Goal: Information Seeking & Learning: Learn about a topic

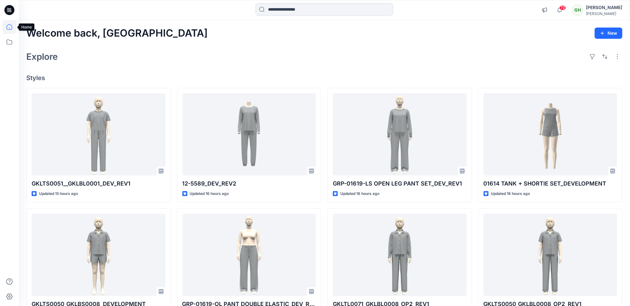
click at [8, 29] on icon at bounding box center [10, 27] width 6 height 6
click at [10, 43] on icon at bounding box center [10, 42] width 14 height 14
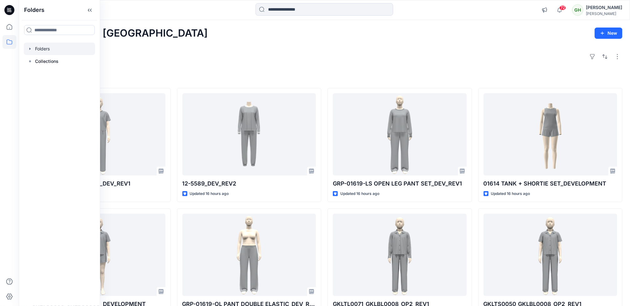
click at [56, 52] on div at bounding box center [59, 49] width 71 height 13
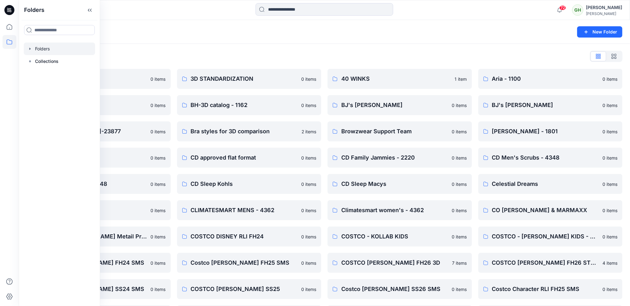
click at [228, 52] on div "Folders List" at bounding box center [324, 56] width 597 height 10
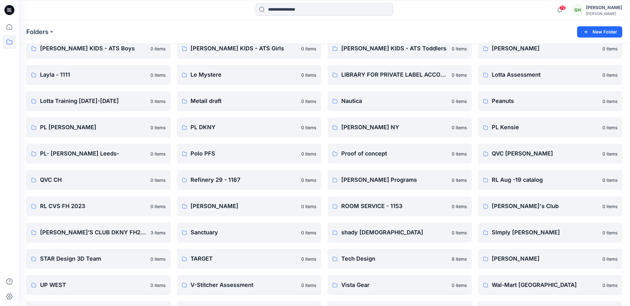
scroll to position [704, 0]
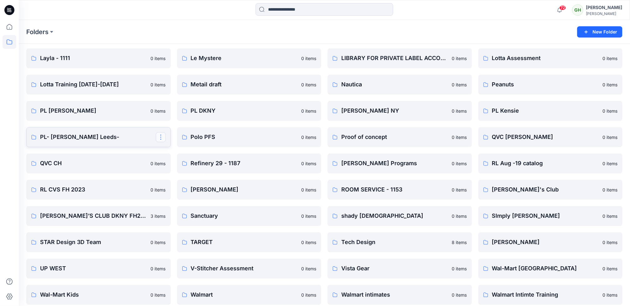
click at [162, 135] on button "button" at bounding box center [161, 137] width 10 height 10
click at [182, 177] on p "Manage Users" at bounding box center [181, 174] width 29 height 7
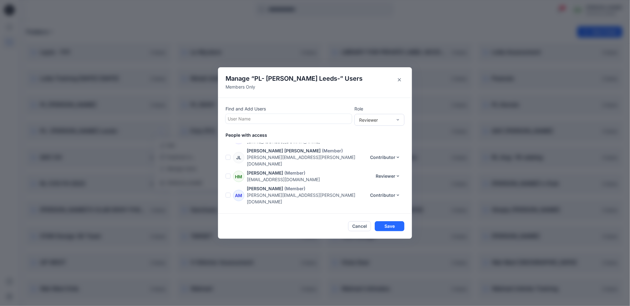
scroll to position [420, 0]
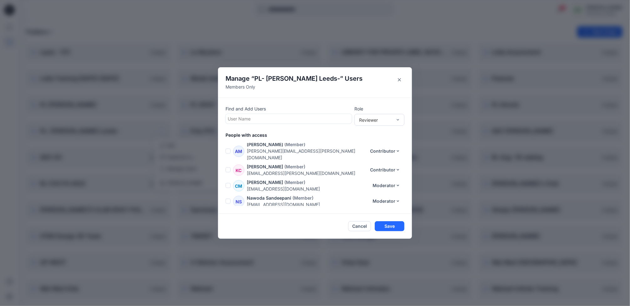
click at [278, 119] on div at bounding box center [289, 119] width 122 height 8
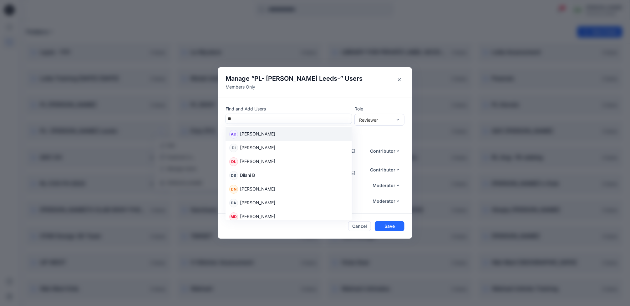
type input "**"
click at [409, 17] on div "Manage “ PL- Richards Leeds- ” Users Members Only Find and Add Users 8 results …" at bounding box center [315, 153] width 630 height 306
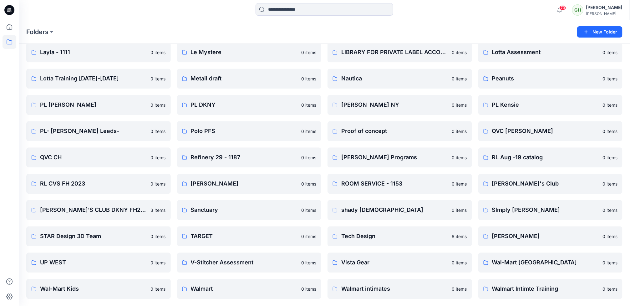
click at [13, 10] on icon at bounding box center [9, 10] width 10 height 10
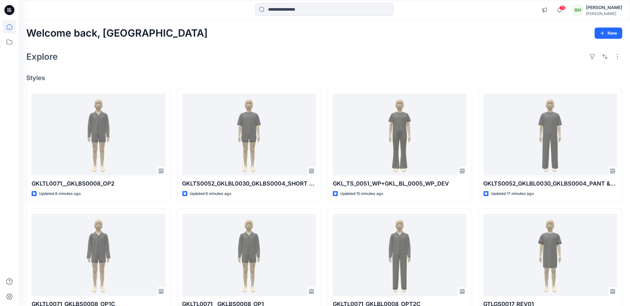
click at [231, 66] on div "Welcome back, Gayan New Explore Styles GKLTL0071__GKLBS0008_OP2 Updated 8 minut…" at bounding box center [325, 247] width 612 height 454
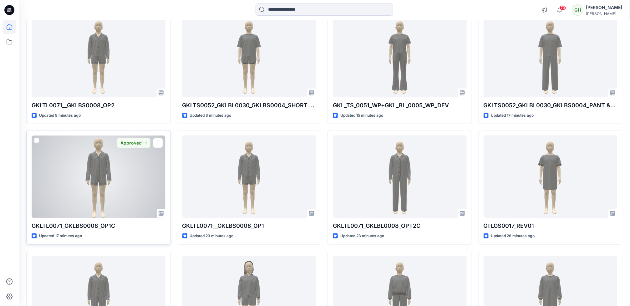
scroll to position [94, 0]
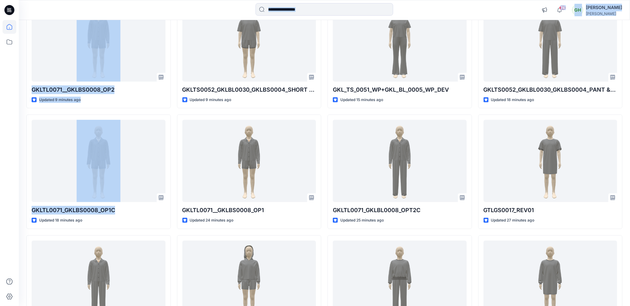
click at [0, 219] on html "74 Notifications Allyson Smith has updated GKLTL0071__GKLBS0008_OP2 with GKLTL0…" at bounding box center [315, 143] width 630 height 474
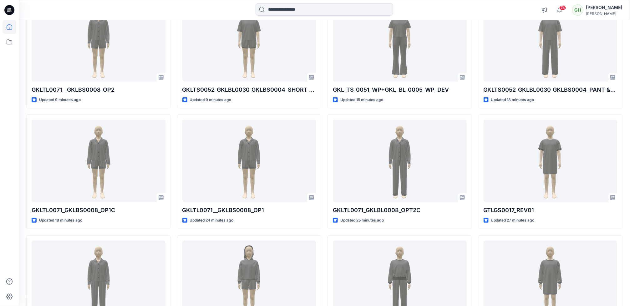
drag, startPoint x: -2, startPoint y: 219, endPoint x: 4, endPoint y: 249, distance: 30.3
click at [4, 249] on div at bounding box center [10, 163] width 14 height 286
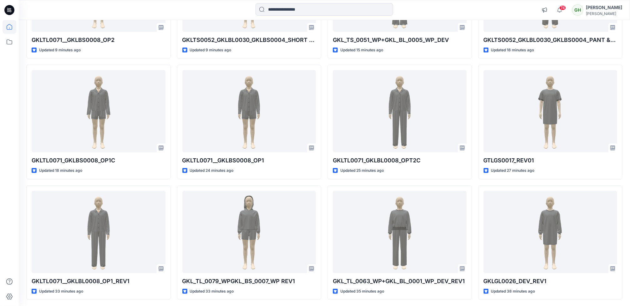
scroll to position [168, 0]
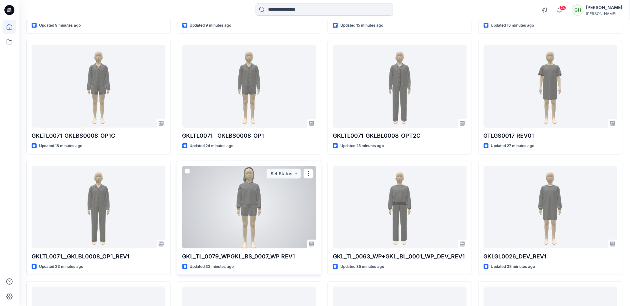
click at [258, 222] on div at bounding box center [249, 207] width 134 height 82
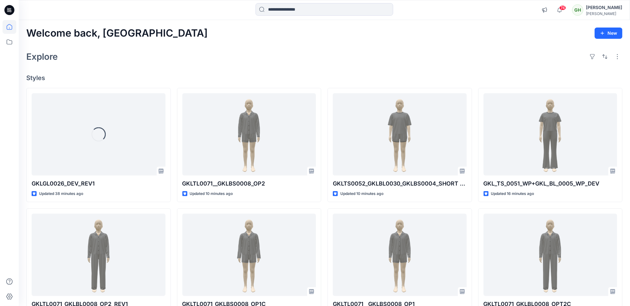
click at [253, 63] on div "Explore" at bounding box center [324, 56] width 597 height 15
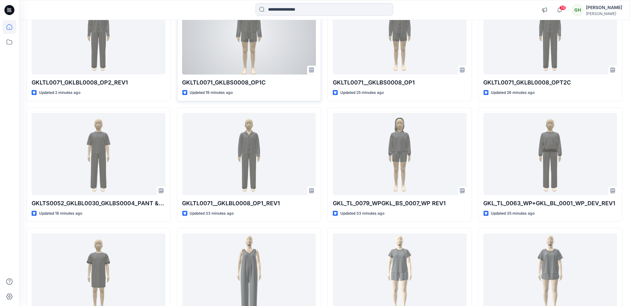
scroll to position [235, 0]
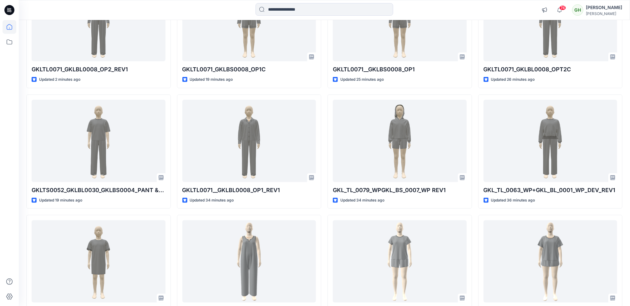
click at [3, 230] on div at bounding box center [10, 163] width 14 height 286
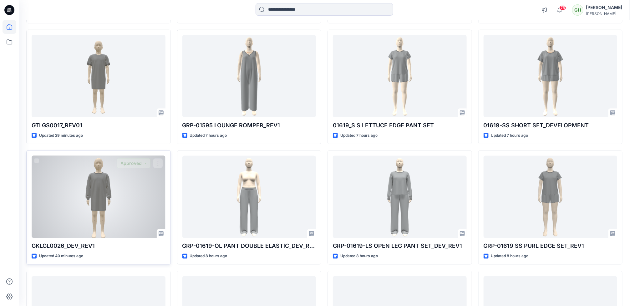
scroll to position [423, 0]
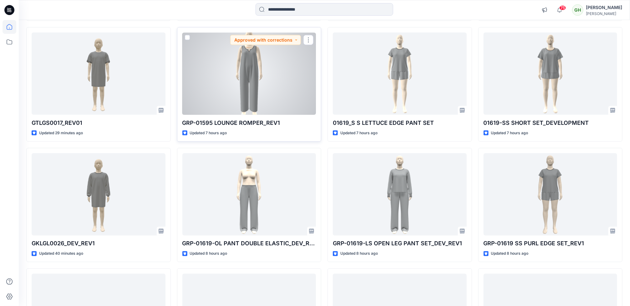
click at [215, 103] on div at bounding box center [249, 74] width 134 height 82
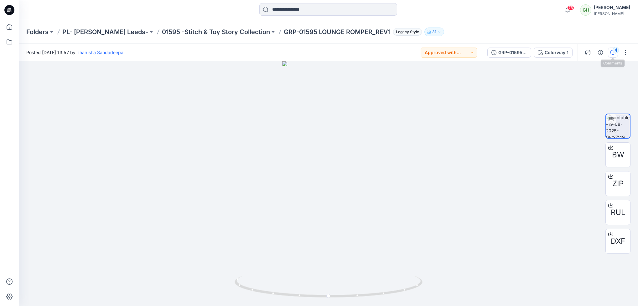
click at [613, 56] on button "4" at bounding box center [613, 53] width 10 height 10
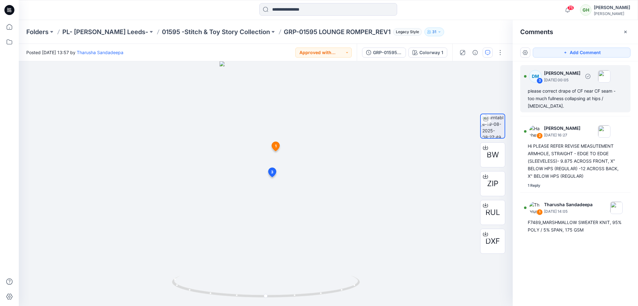
click at [564, 100] on div "please correct drape of CF near CF seam - too much fullness collapsing at hips …" at bounding box center [574, 98] width 95 height 23
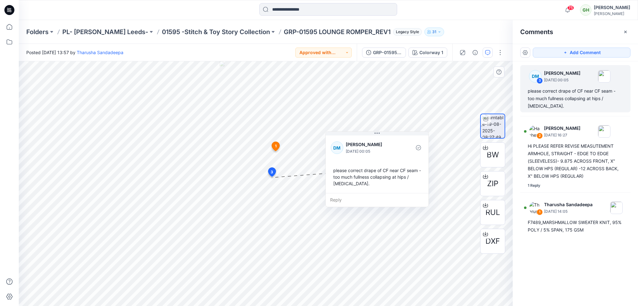
drag, startPoint x: 370, startPoint y: 196, endPoint x: 400, endPoint y: 195, distance: 29.7
click at [400, 195] on div "Reply" at bounding box center [377, 200] width 103 height 14
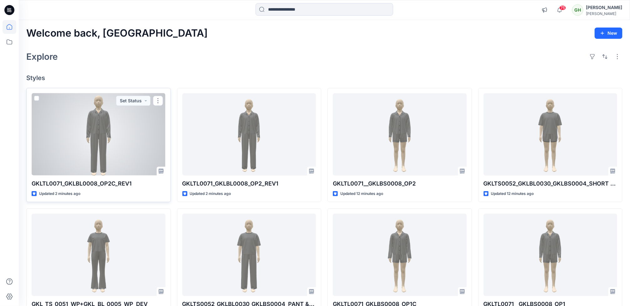
click at [85, 140] on div at bounding box center [99, 134] width 134 height 82
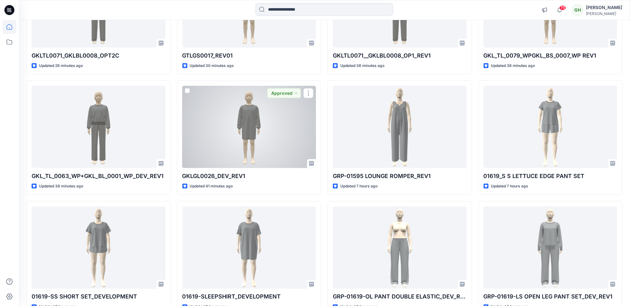
scroll to position [376, 0]
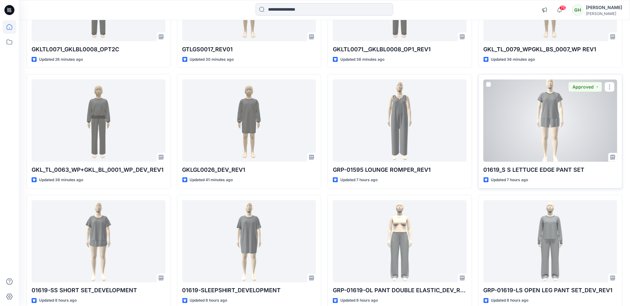
click at [577, 132] on div at bounding box center [551, 120] width 134 height 82
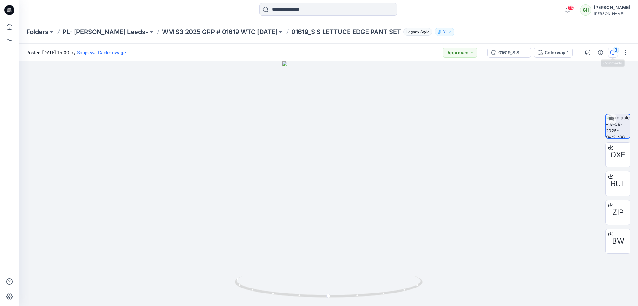
click at [614, 54] on icon "button" at bounding box center [612, 52] width 5 height 5
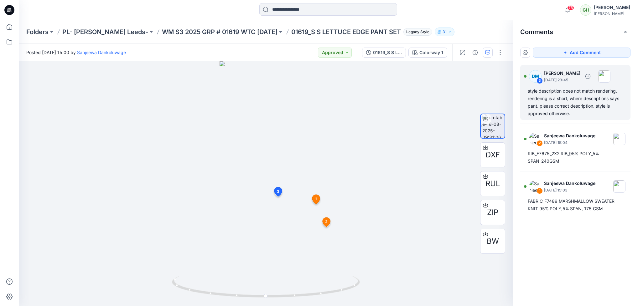
click at [567, 105] on div "style description does not match rendering. rendering is a short, where descrip…" at bounding box center [574, 102] width 95 height 30
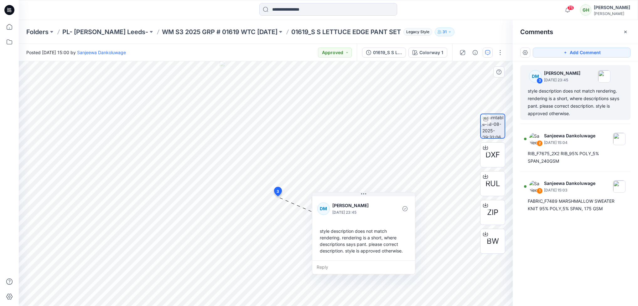
drag, startPoint x: 329, startPoint y: 268, endPoint x: 372, endPoint y: 260, distance: 43.8
click at [372, 260] on div "Reply" at bounding box center [363, 267] width 103 height 14
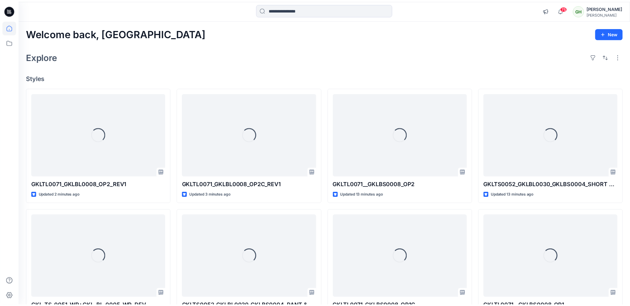
scroll to position [376, 0]
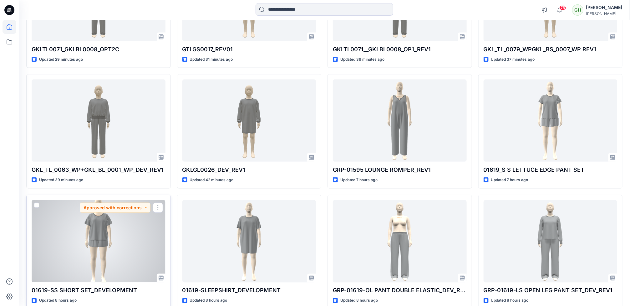
click at [48, 249] on div at bounding box center [99, 241] width 134 height 82
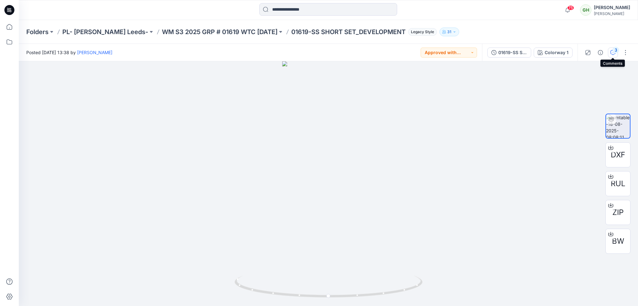
click at [613, 50] on div "3" at bounding box center [615, 50] width 6 height 6
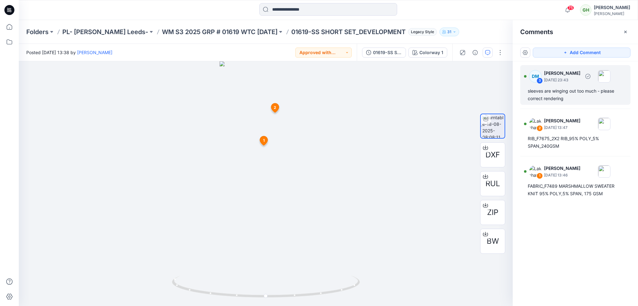
click at [551, 103] on div "DM 3 Dana Meyer August 20, 2025 23:43 sleeves are winging out too much - please…" at bounding box center [575, 85] width 110 height 40
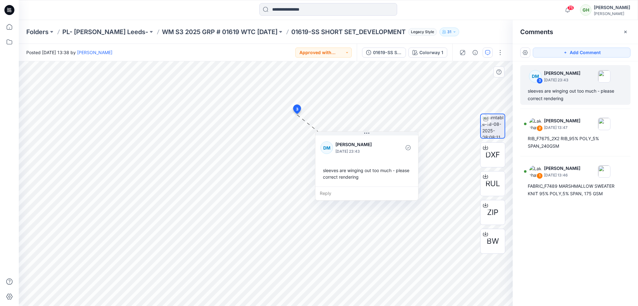
drag, startPoint x: 328, startPoint y: 189, endPoint x: 349, endPoint y: 190, distance: 21.0
click at [349, 190] on div "Reply" at bounding box center [366, 194] width 103 height 14
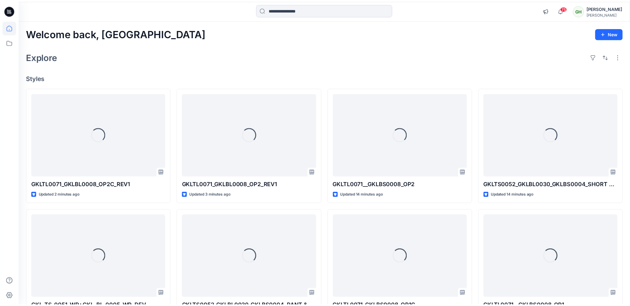
scroll to position [376, 0]
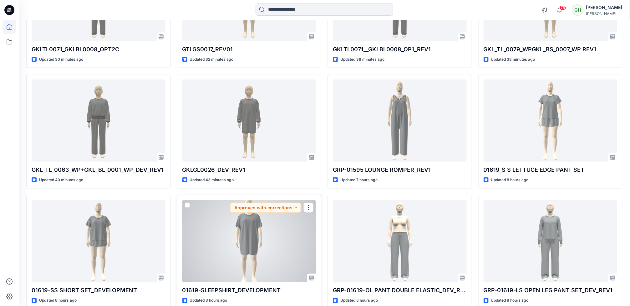
click at [273, 255] on div at bounding box center [249, 241] width 134 height 82
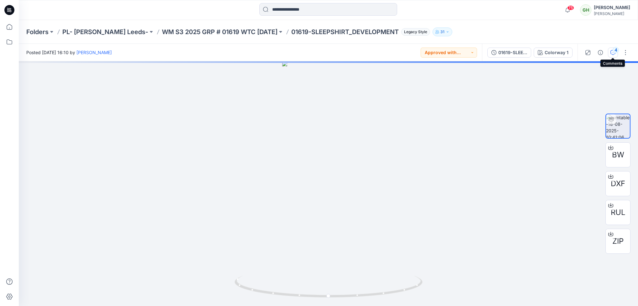
click at [616, 54] on button "4" at bounding box center [613, 53] width 10 height 10
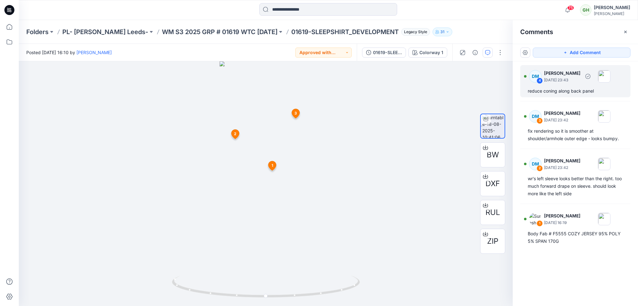
click at [567, 83] on p "August 20, 2025 23:43" at bounding box center [562, 80] width 36 height 6
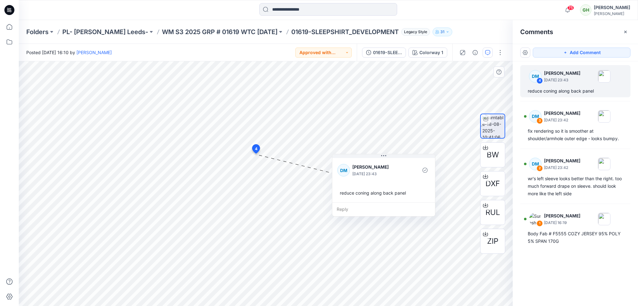
drag, startPoint x: 288, startPoint y: 208, endPoint x: 374, endPoint y: 205, distance: 85.8
click at [374, 205] on div "Reply" at bounding box center [383, 210] width 103 height 14
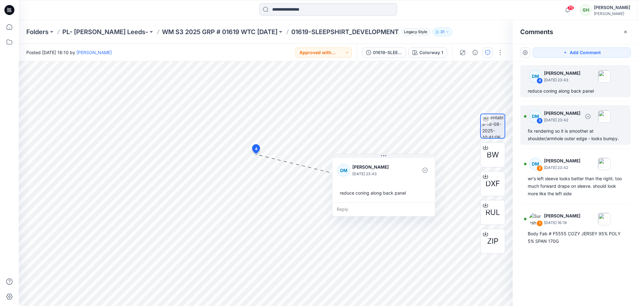
click at [553, 133] on div "fix rendering so it is smoother at shoulder/armhole outer edge - looks bumpy." at bounding box center [574, 134] width 95 height 15
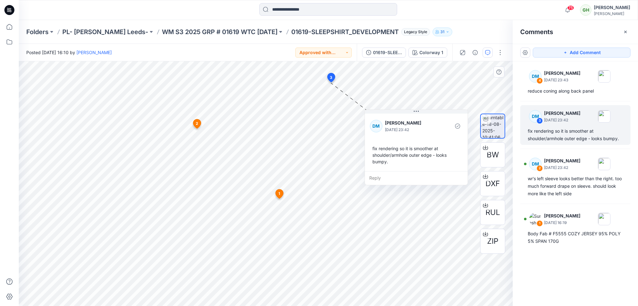
drag, startPoint x: 350, startPoint y: 150, endPoint x: 393, endPoint y: 174, distance: 49.5
click at [393, 174] on div "Reply" at bounding box center [416, 178] width 103 height 14
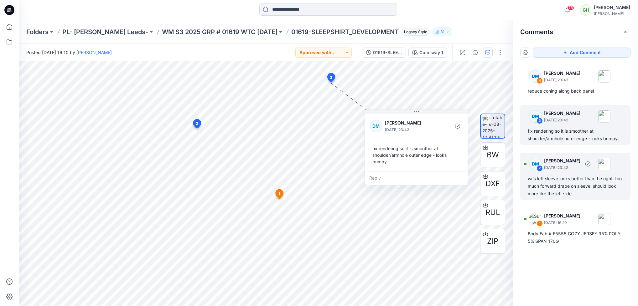
click at [564, 190] on div "wr's left sleeve looks better than the right. too much forward drape on sleeve.…" at bounding box center [574, 186] width 95 height 23
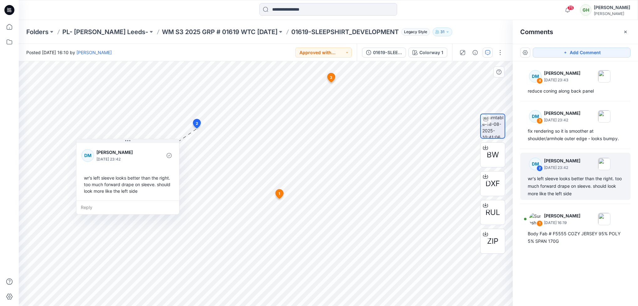
drag, startPoint x: 230, startPoint y: 179, endPoint x: 119, endPoint y: 186, distance: 111.1
click at [119, 186] on div "wr's left sleeve looks better than the right. too much forward drape on sleeve.…" at bounding box center [127, 184] width 93 height 25
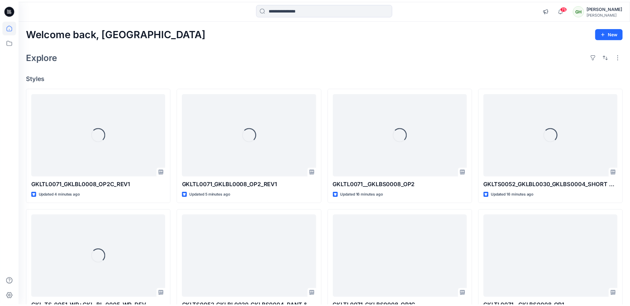
scroll to position [376, 0]
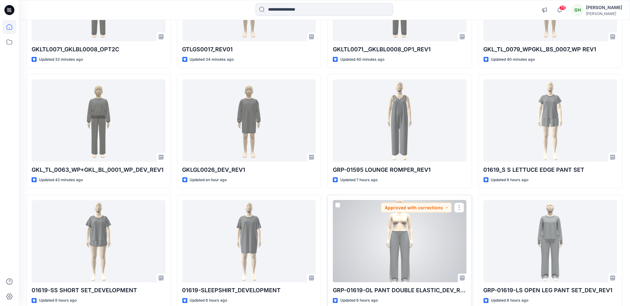
click at [418, 253] on div at bounding box center [400, 241] width 134 height 82
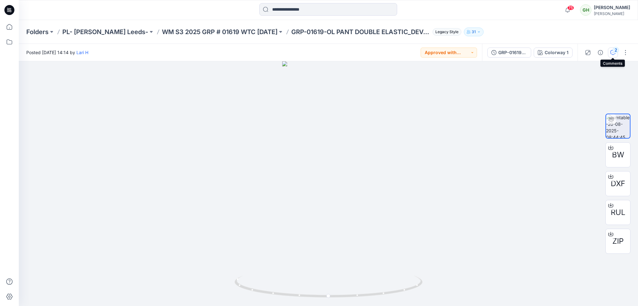
click at [612, 52] on icon "button" at bounding box center [612, 52] width 5 height 5
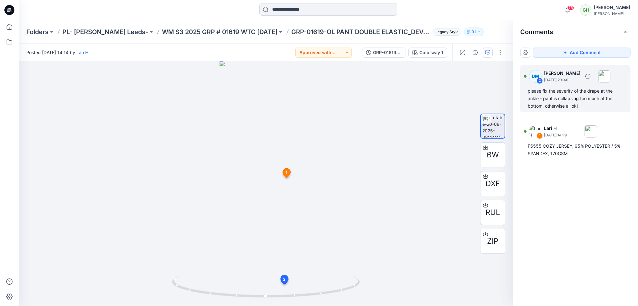
click at [567, 89] on div "please fix the severity of the drape at the ankle - pant is collapsing too much…" at bounding box center [574, 98] width 95 height 23
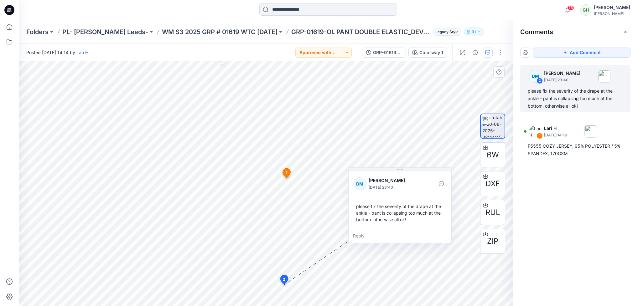
drag, startPoint x: 301, startPoint y: 277, endPoint x: 373, endPoint y: 219, distance: 91.9
click at [373, 219] on div "please fix the severity of the drape at the ankle - pant is collapsing too much…" at bounding box center [399, 213] width 93 height 25
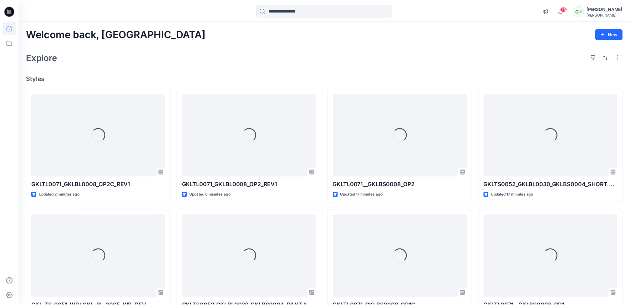
scroll to position [376, 0]
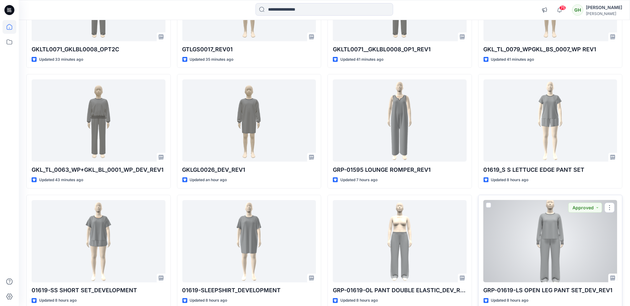
click at [567, 248] on div at bounding box center [551, 241] width 134 height 82
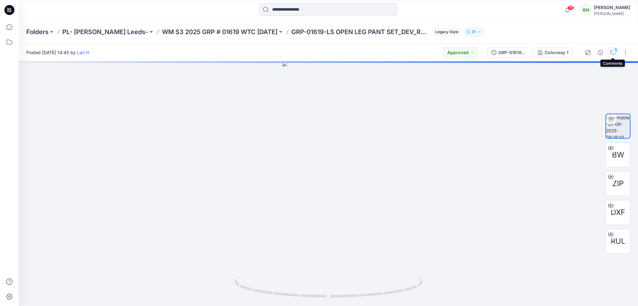
click at [614, 53] on div "1" at bounding box center [615, 50] width 6 height 6
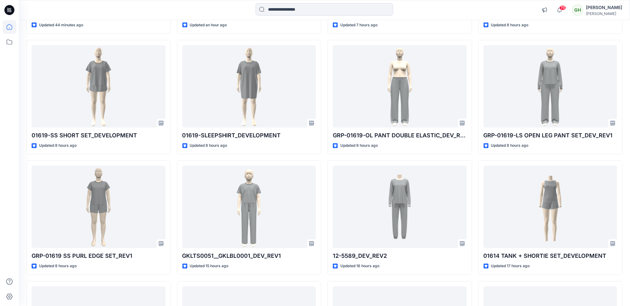
scroll to position [549, 0]
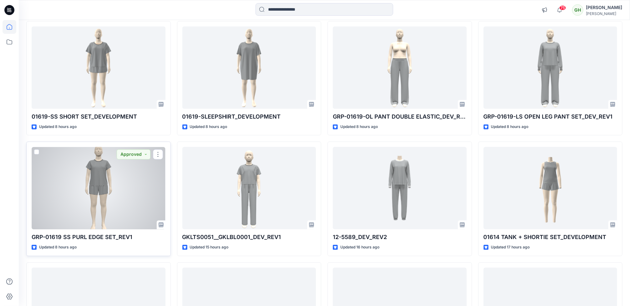
click at [125, 213] on div at bounding box center [99, 188] width 134 height 82
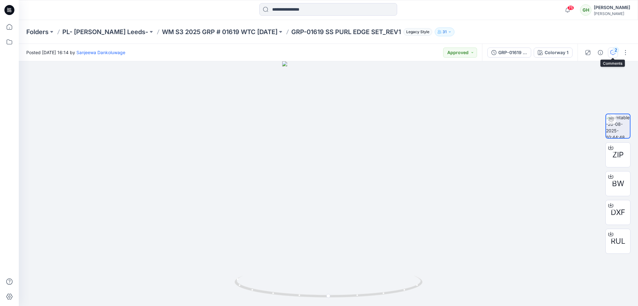
click at [616, 47] on div "2" at bounding box center [615, 50] width 6 height 6
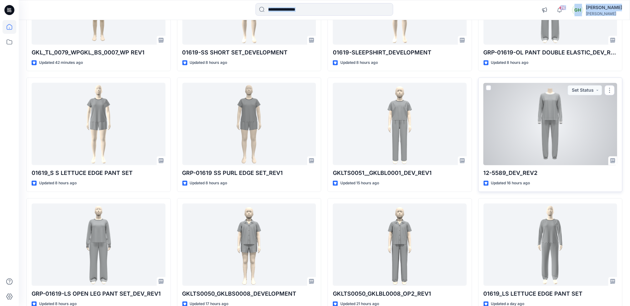
scroll to position [657, 0]
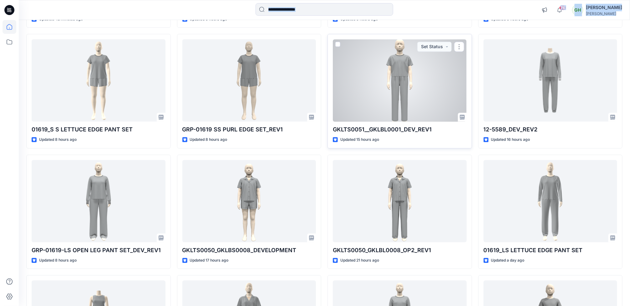
click at [404, 94] on div at bounding box center [400, 80] width 134 height 82
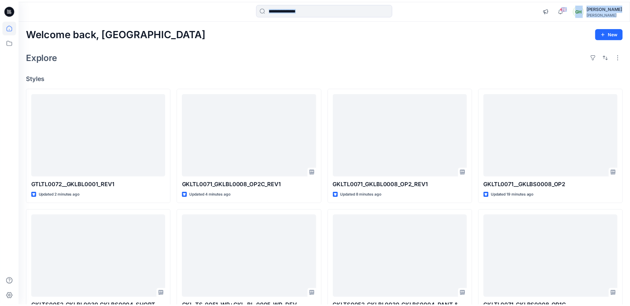
scroll to position [657, 0]
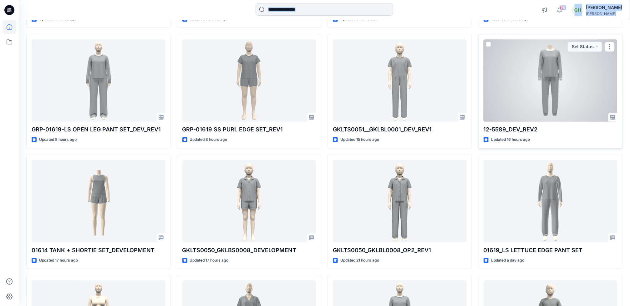
click at [531, 90] on div at bounding box center [551, 80] width 134 height 82
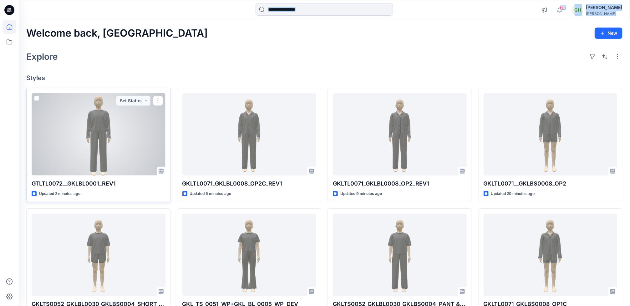
click at [107, 118] on div at bounding box center [99, 134] width 134 height 82
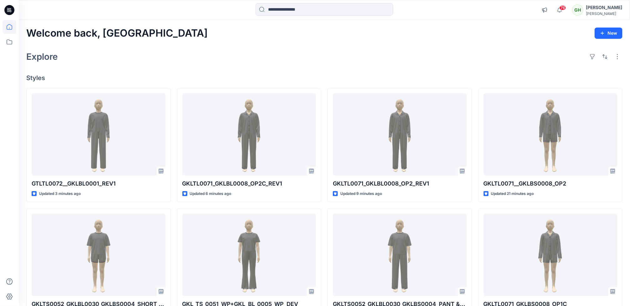
click at [223, 51] on div "Explore" at bounding box center [324, 56] width 597 height 15
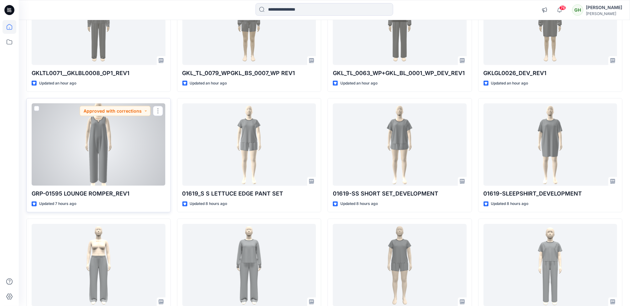
scroll to position [497, 0]
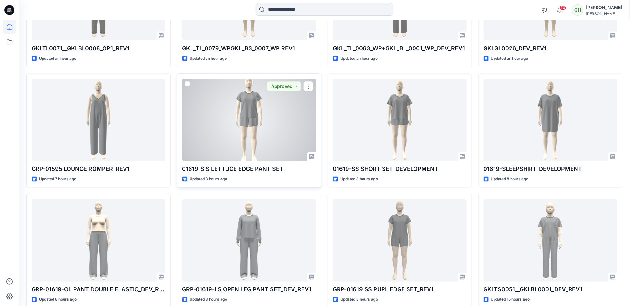
click at [247, 149] on div at bounding box center [249, 120] width 134 height 82
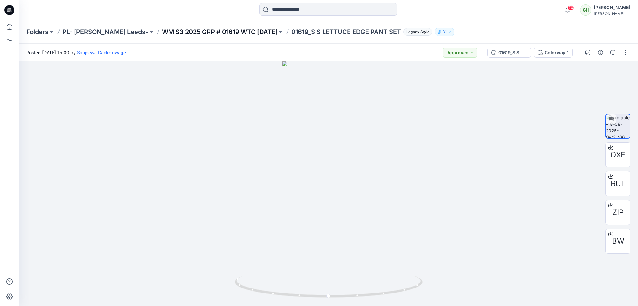
click at [197, 32] on p "WM S3 2025 GRP # 01619 WTC [DATE]" at bounding box center [219, 32] width 115 height 9
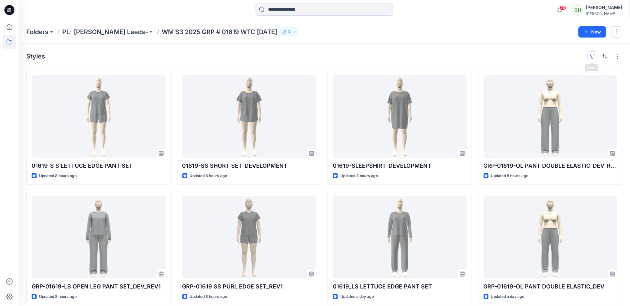
click at [594, 56] on button "button" at bounding box center [593, 56] width 10 height 10
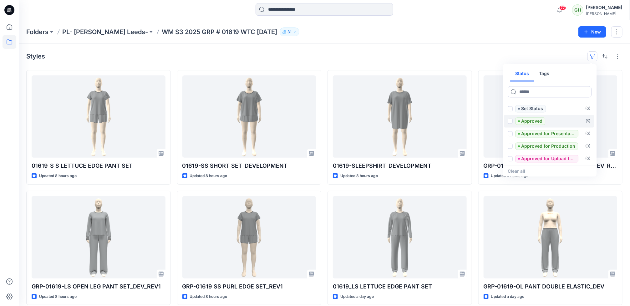
click at [523, 123] on p "Approved" at bounding box center [532, 122] width 21 height 8
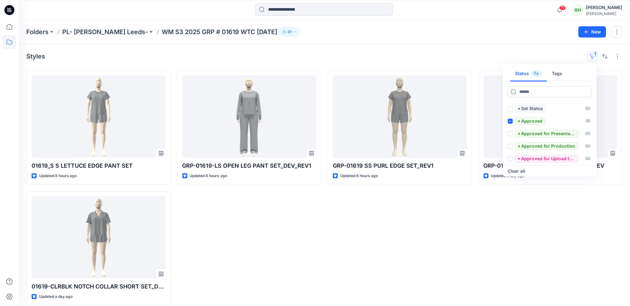
click at [498, 224] on div "GRP-01619-OL PANT DOUBLE ELASTIC_DEV Updated a day ago" at bounding box center [551, 187] width 145 height 235
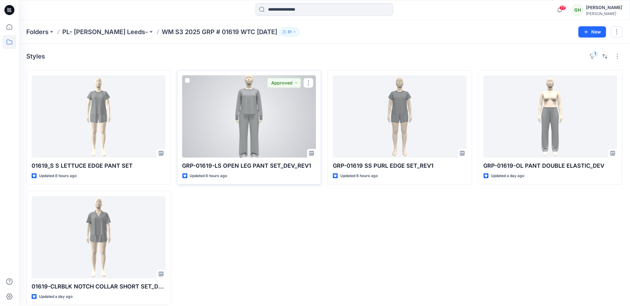
click at [243, 140] on div at bounding box center [249, 116] width 134 height 82
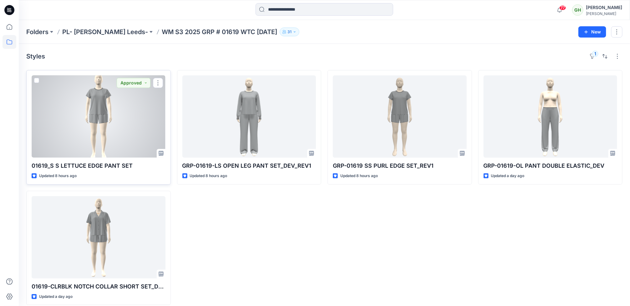
click at [131, 145] on div at bounding box center [99, 116] width 134 height 82
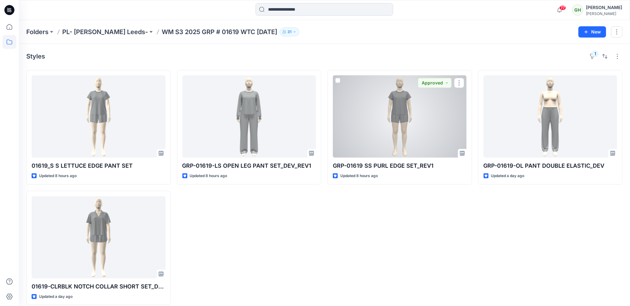
click at [420, 146] on div at bounding box center [400, 116] width 134 height 82
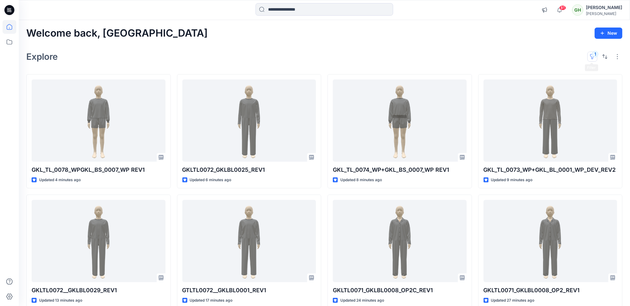
click at [593, 54] on button "1" at bounding box center [593, 57] width 10 height 10
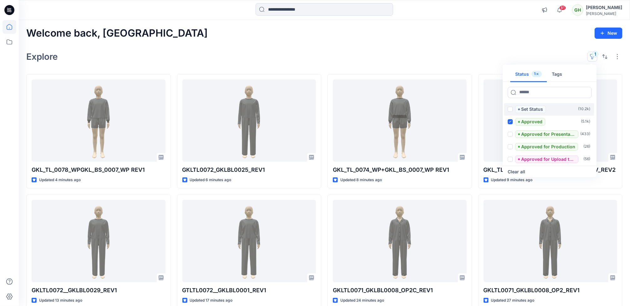
click at [511, 108] on span at bounding box center [510, 109] width 5 height 5
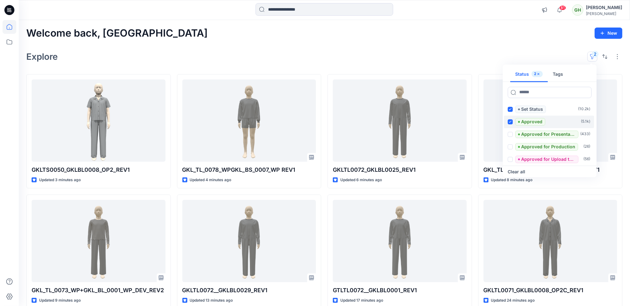
click at [508, 119] on div "Approved" at bounding box center [527, 122] width 38 height 8
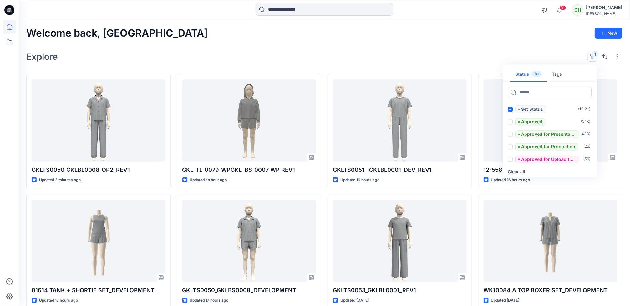
click at [229, 35] on div "Welcome back, Gayan New" at bounding box center [324, 34] width 597 height 12
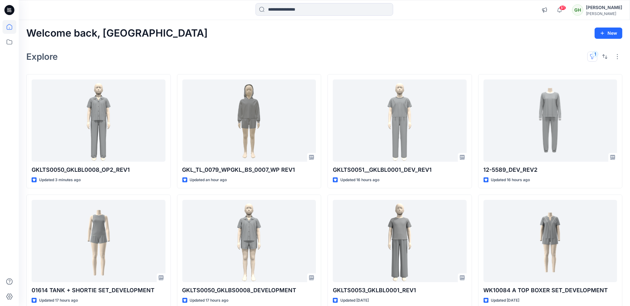
click at [590, 55] on button "1" at bounding box center [593, 57] width 10 height 10
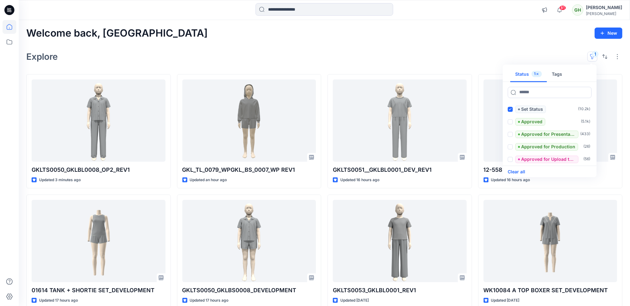
click at [519, 171] on button "Clear all" at bounding box center [517, 172] width 18 height 8
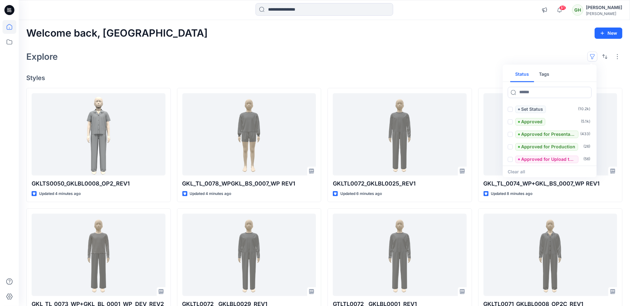
click at [295, 56] on div "Explore Status Tags Set Status ( 10.2k ) Approved ( 5.1k ) Approved for Present…" at bounding box center [324, 56] width 597 height 15
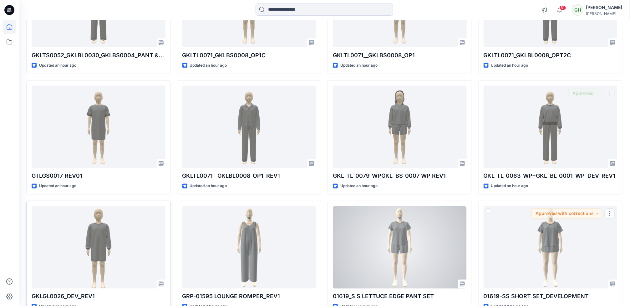
scroll to position [531, 0]
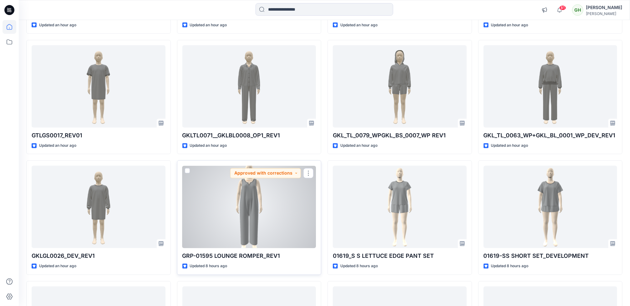
click at [269, 227] on div at bounding box center [249, 207] width 134 height 82
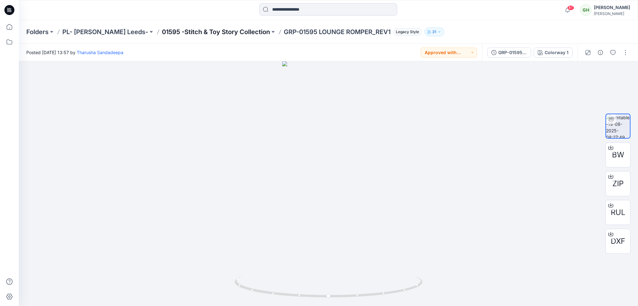
click at [222, 30] on p "01595 -Stitch & Toy Story Collection" at bounding box center [216, 32] width 108 height 9
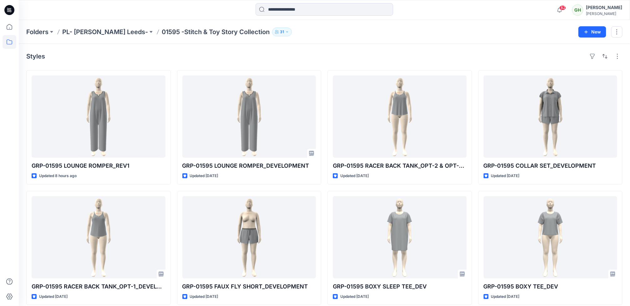
click at [28, 31] on p "Folders" at bounding box center [37, 32] width 22 height 9
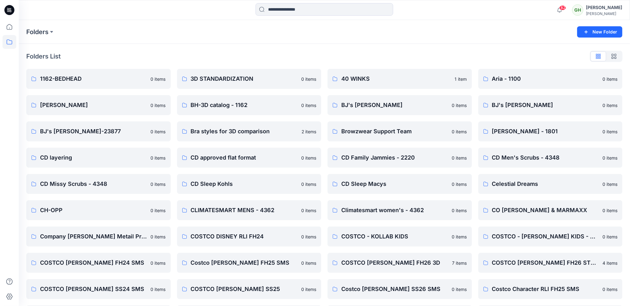
click at [10, 12] on icon at bounding box center [9, 10] width 10 height 10
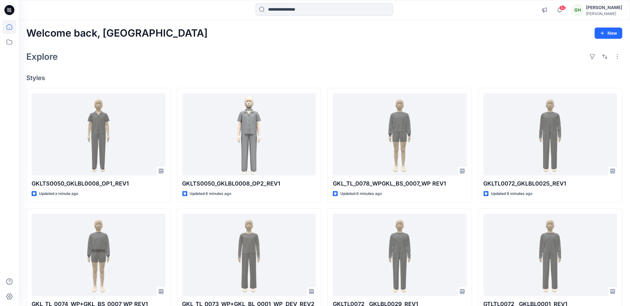
click at [226, 64] on div "Explore" at bounding box center [324, 56] width 597 height 15
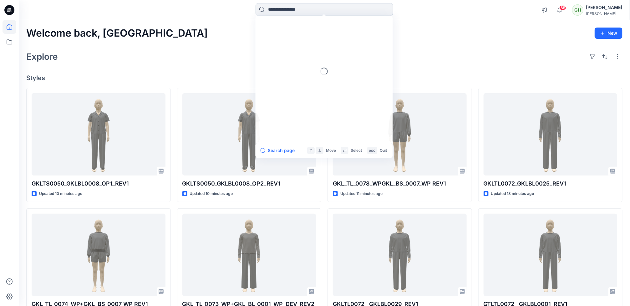
click at [325, 9] on input at bounding box center [325, 9] width 138 height 13
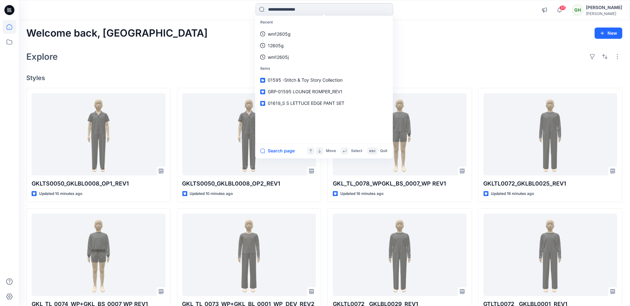
paste input "********"
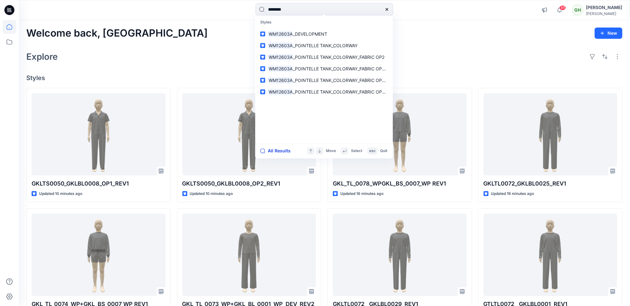
type input "********"
click at [277, 152] on button "All Results" at bounding box center [277, 151] width 34 height 8
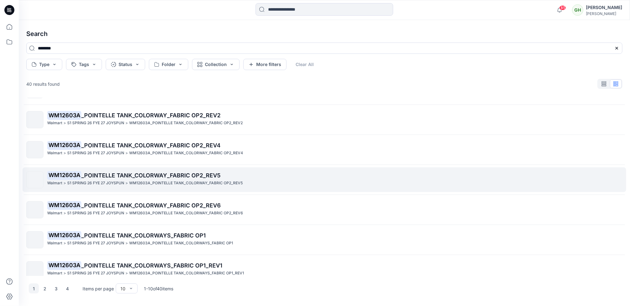
scroll to position [123, 0]
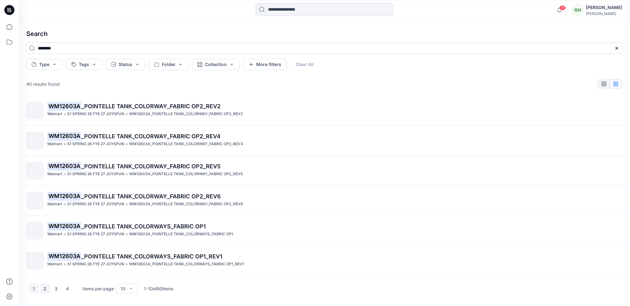
click at [46, 289] on button "2" at bounding box center [45, 289] width 10 height 10
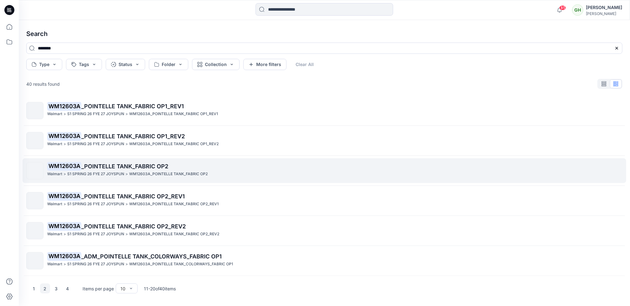
scroll to position [0, 0]
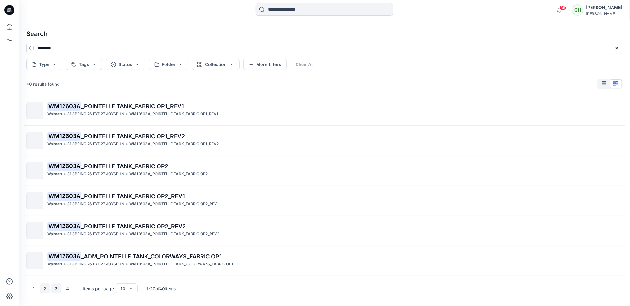
click at [54, 288] on button "3" at bounding box center [56, 289] width 10 height 10
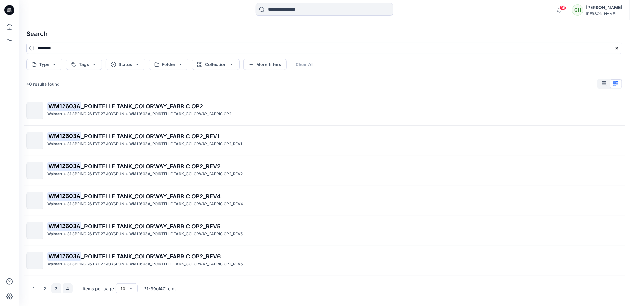
click at [68, 285] on button "4" at bounding box center [68, 289] width 10 height 10
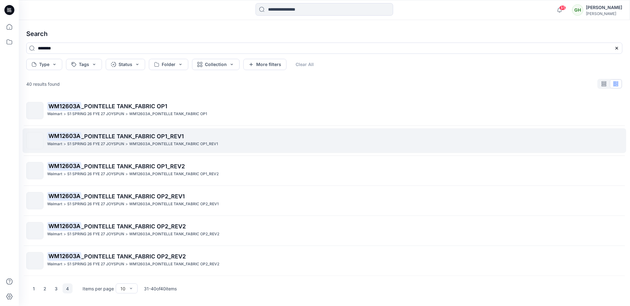
click at [103, 137] on span "_POINTELLE TANK_FABRIC OP1_REV1" at bounding box center [132, 136] width 103 height 7
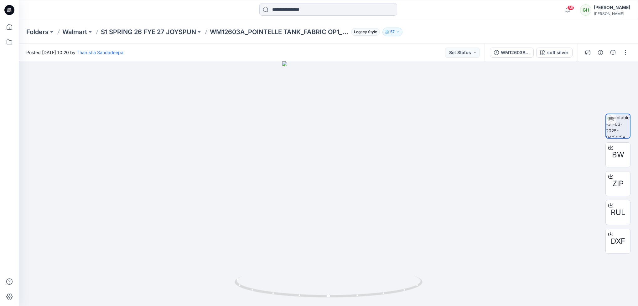
click at [176, 27] on div "Folders Walmart S1 SPRING 26 FYE 27 JOYSPUN WM12603A_POINTELLE TANK_FABRIC OP1_…" at bounding box center [328, 32] width 619 height 24
click at [173, 29] on p "S1 SPRING 26 FYE 27 JOYSPUN" at bounding box center [148, 32] width 95 height 9
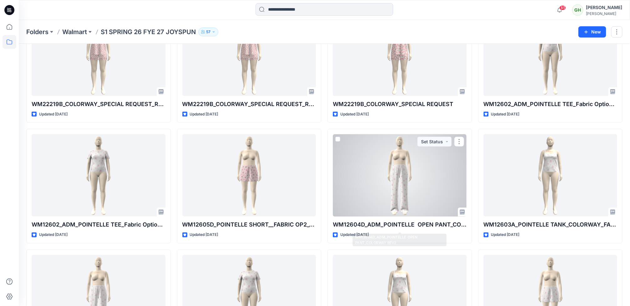
scroll to position [1647, 0]
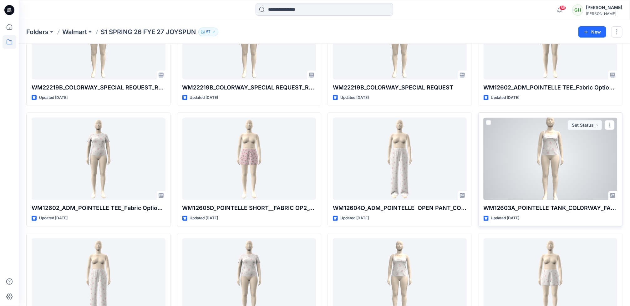
click at [540, 197] on div at bounding box center [551, 159] width 134 height 82
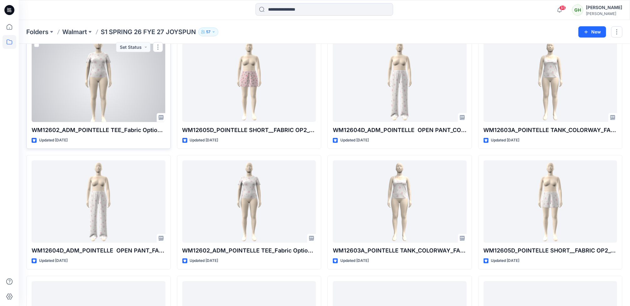
scroll to position [1741, 0]
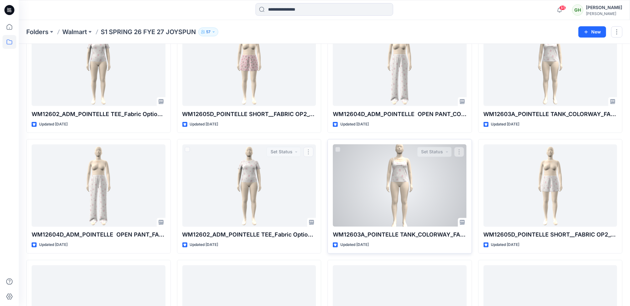
click at [352, 182] on div at bounding box center [400, 186] width 134 height 82
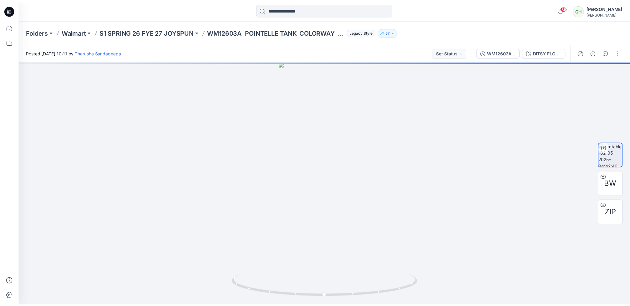
scroll to position [1741, 0]
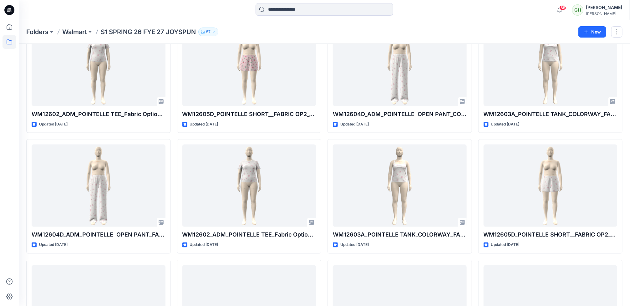
click at [3, 8] on div at bounding box center [9, 10] width 20 height 20
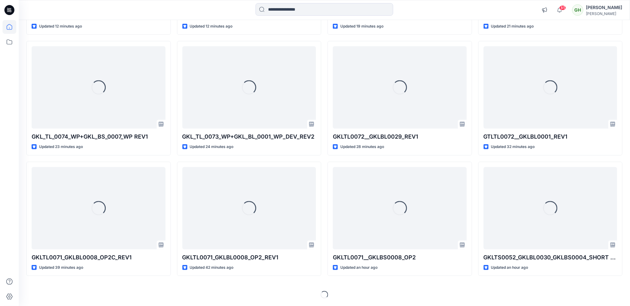
scroll to position [168, 0]
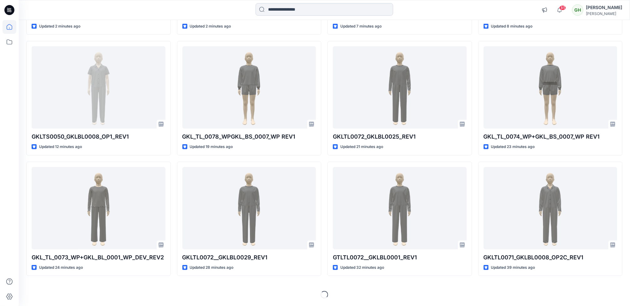
click at [296, 9] on input at bounding box center [325, 9] width 138 height 13
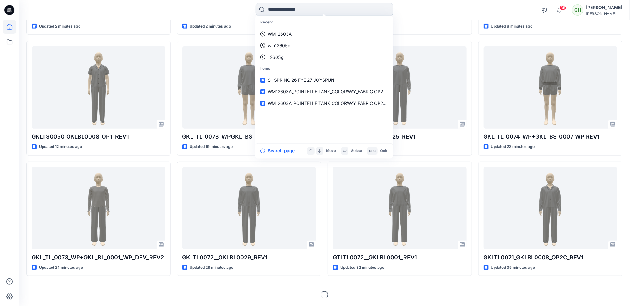
paste input "********"
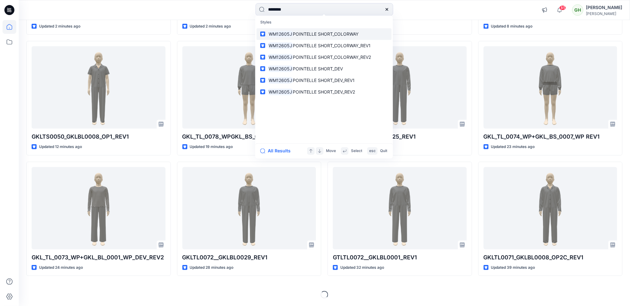
type input "********"
click at [305, 38] on link "WM12605J POINTELLE SHORT_COLORWAY" at bounding box center [324, 34] width 135 height 12
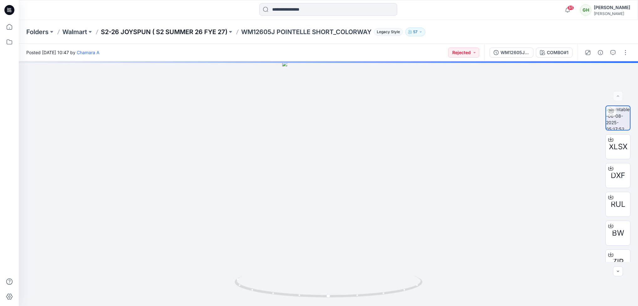
click at [185, 31] on p "S2-26 JOYSPUN ( S2 SUMMER 26 FYE 27)" at bounding box center [164, 32] width 126 height 9
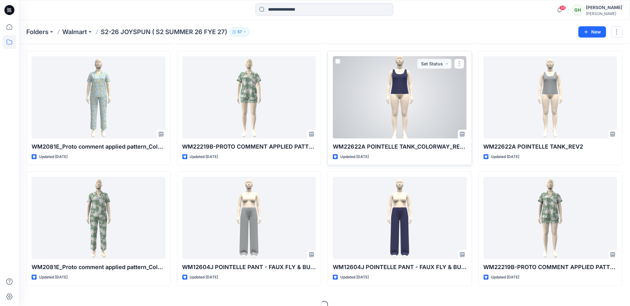
scroll to position [151, 0]
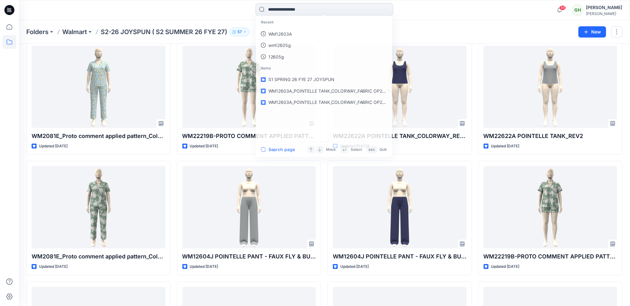
click at [290, 11] on input at bounding box center [325, 9] width 138 height 13
paste input "********"
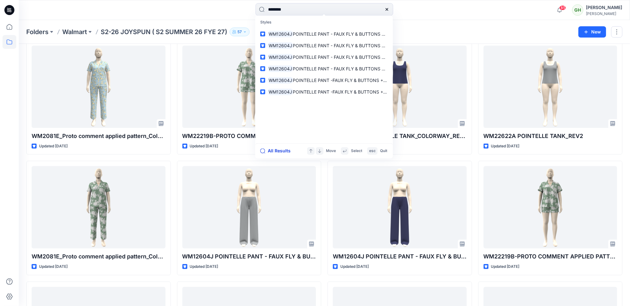
type input "********"
click at [279, 149] on button "All Results" at bounding box center [277, 151] width 34 height 8
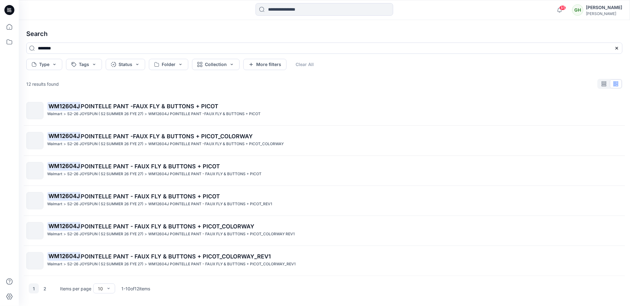
scroll to position [0, 0]
click at [45, 288] on button "2" at bounding box center [45, 289] width 10 height 10
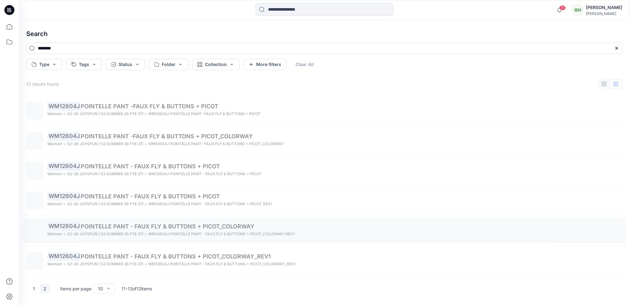
scroll to position [0, 0]
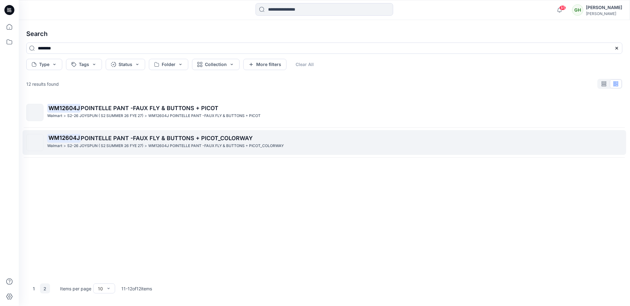
click at [90, 144] on p "S2-26 JOYSPUN ( S2 SUMMER 26 FYE 27)" at bounding box center [105, 146] width 76 height 7
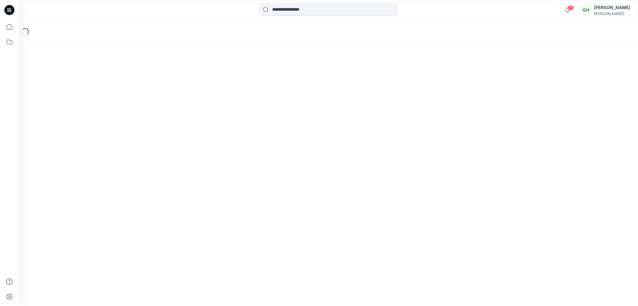
click at [90, 144] on div "Loading..." at bounding box center [328, 163] width 619 height 286
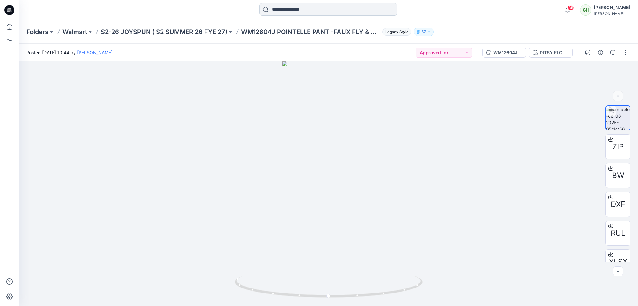
click at [272, 10] on input at bounding box center [328, 9] width 138 height 13
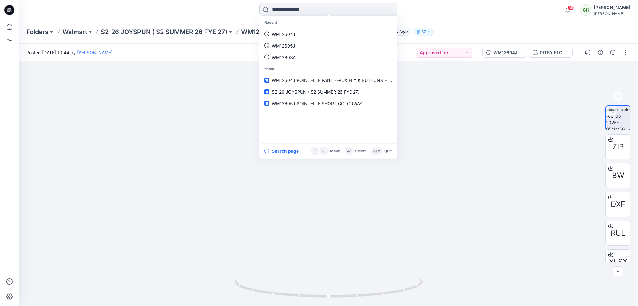
paste input "********"
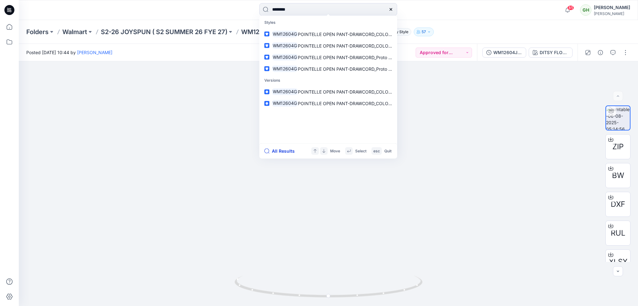
type input "********"
click at [279, 150] on button "All Results" at bounding box center [281, 151] width 34 height 8
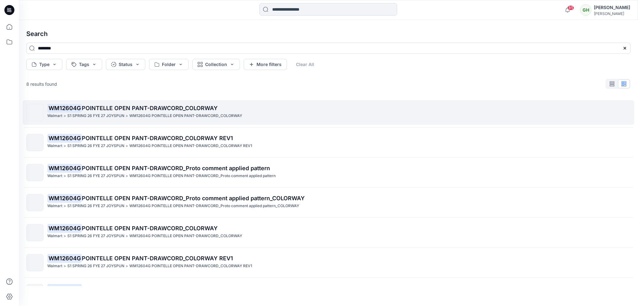
click at [122, 120] on div "WM12604G POINTELLE OPEN PANT-DRAWCORD_COLORWAY Walmart > S1 SPRING 26 FYE 27 JO…" at bounding box center [338, 112] width 582 height 17
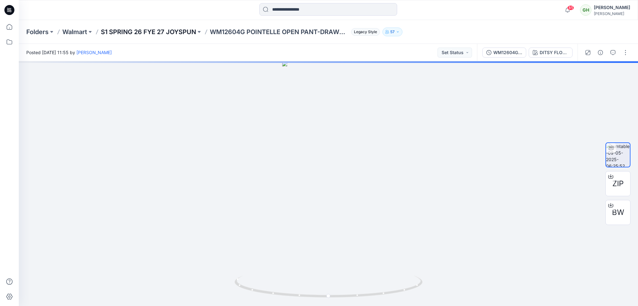
click at [167, 28] on p "S1 SPRING 26 FYE 27 JOYSPUN" at bounding box center [148, 32] width 95 height 9
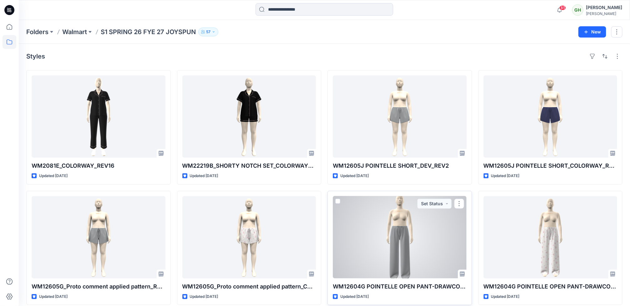
click at [396, 248] on div at bounding box center [400, 237] width 134 height 82
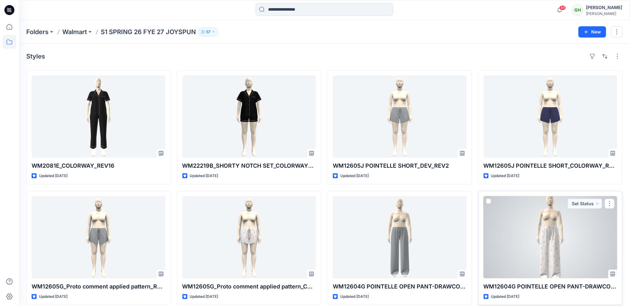
click at [554, 256] on div at bounding box center [551, 237] width 134 height 82
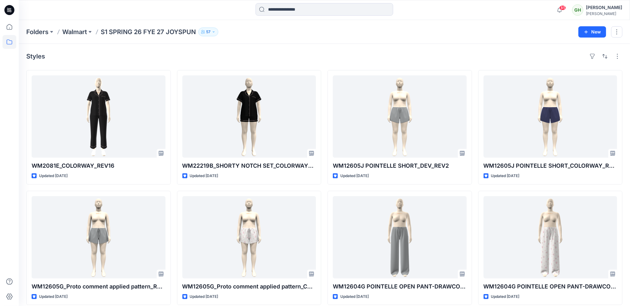
click at [11, 9] on icon at bounding box center [9, 10] width 10 height 10
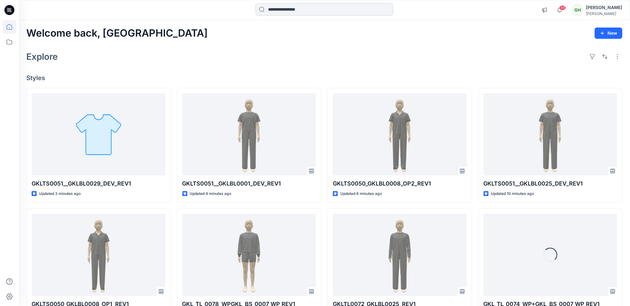
click at [296, 10] on input at bounding box center [325, 9] width 138 height 13
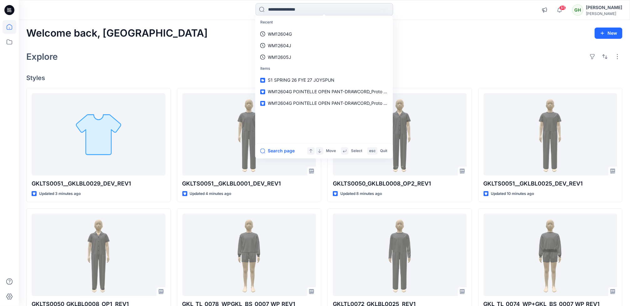
paste input "*******"
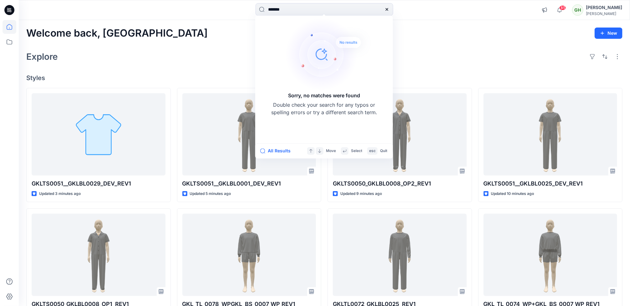
click at [203, 56] on div "Explore" at bounding box center [324, 56] width 597 height 15
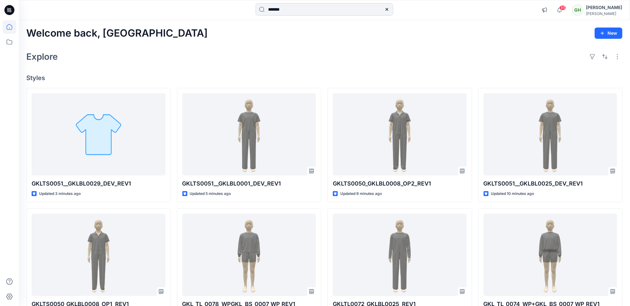
click at [292, 8] on input "*******" at bounding box center [325, 9] width 138 height 13
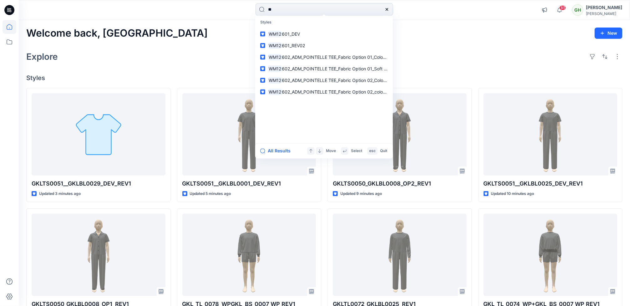
type input "*"
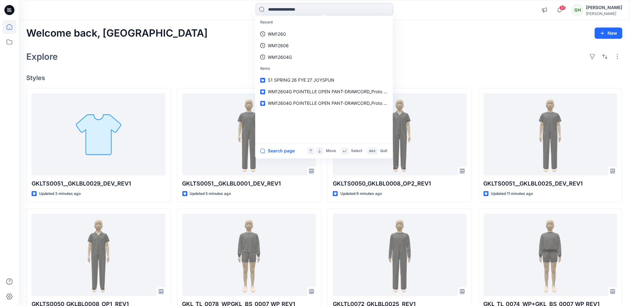
click at [294, 10] on input at bounding box center [325, 9] width 138 height 13
paste input "********"
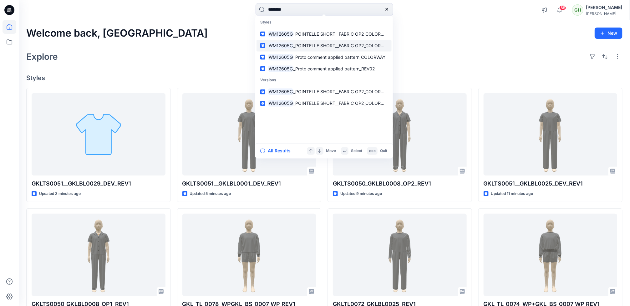
type input "********"
click at [309, 49] on link "WM12605G _POINTELLE SHORT__FABRIC OP2_COLORWAY_REV1" at bounding box center [324, 46] width 135 height 12
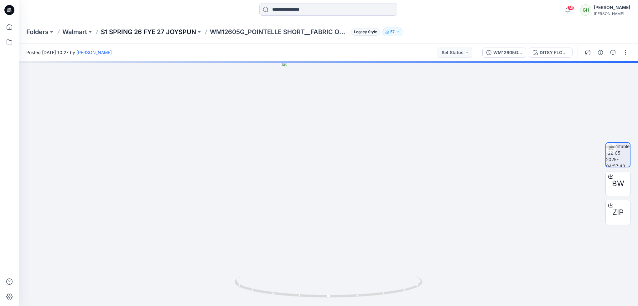
click at [165, 30] on p "S1 SPRING 26 FYE 27 JOYSPUN" at bounding box center [148, 32] width 95 height 9
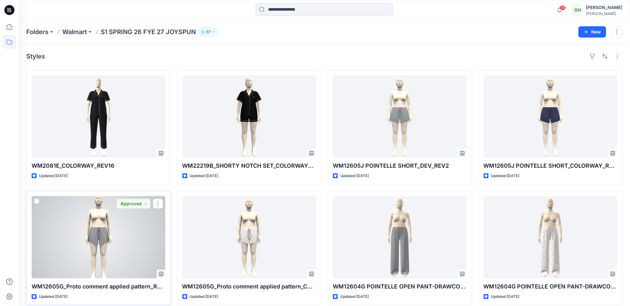
click at [141, 257] on div at bounding box center [99, 237] width 134 height 82
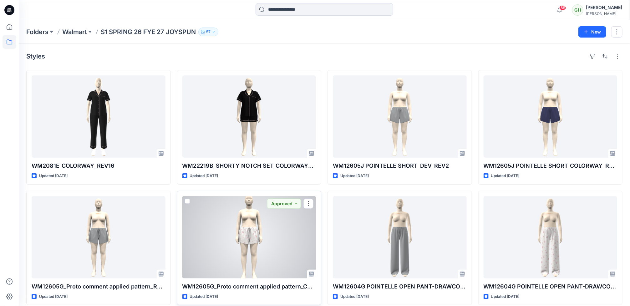
click at [239, 269] on div at bounding box center [249, 237] width 134 height 82
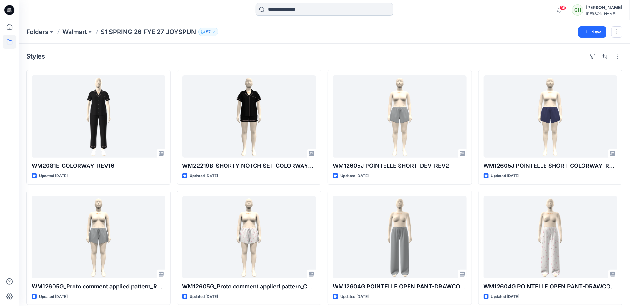
click at [276, 11] on input at bounding box center [325, 9] width 138 height 13
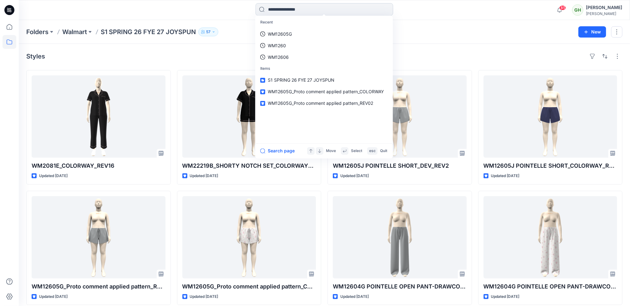
paste input "********"
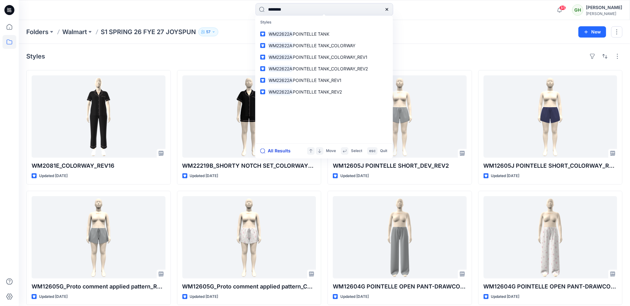
type input "********"
click at [271, 153] on button "All Results" at bounding box center [277, 151] width 34 height 8
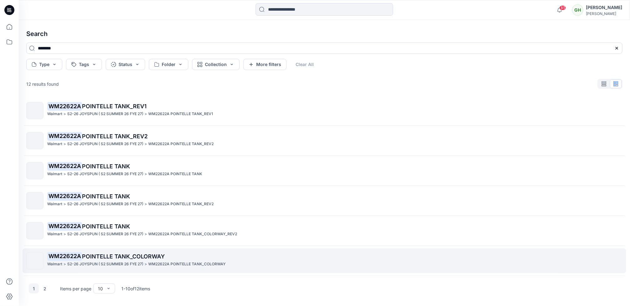
scroll to position [0, 0]
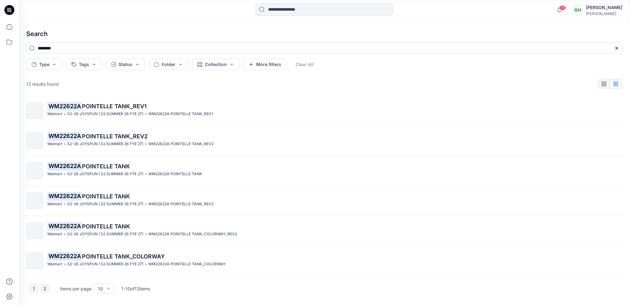
click at [45, 287] on button "2" at bounding box center [45, 289] width 10 height 10
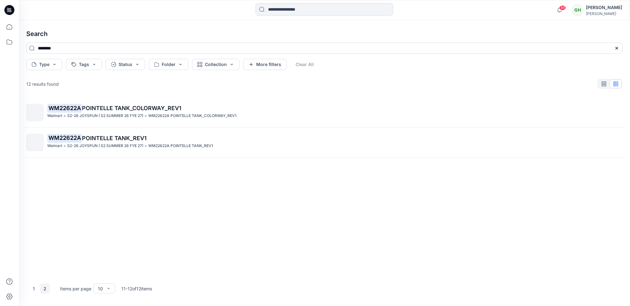
scroll to position [0, 0]
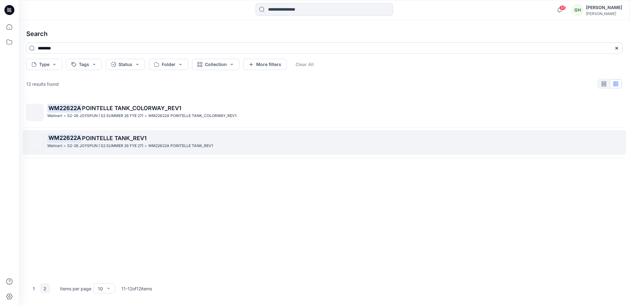
click at [98, 148] on p "S2-26 JOYSPUN ( S2 SUMMER 26 FYE 27)" at bounding box center [105, 146] width 76 height 7
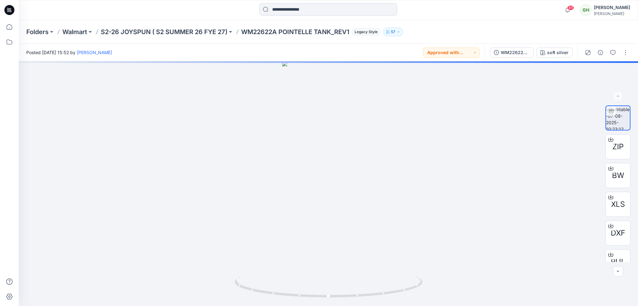
click at [167, 27] on div "Folders Walmart S2-26 JOYSPUN ( S2 SUMMER 26 FYE 27) WM22622A POINTELLE TANK_RE…" at bounding box center [328, 32] width 619 height 24
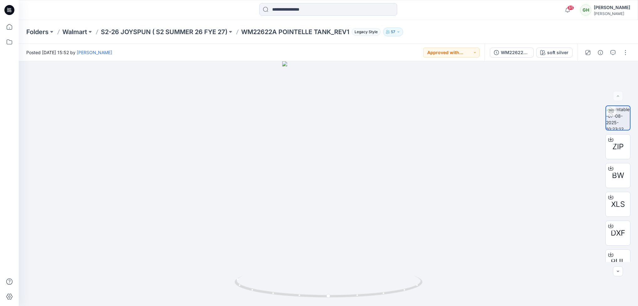
click at [140, 24] on div "Folders Walmart S2-26 JOYSPUN ( S2 SUMMER 26 FYE 27) WM22622A POINTELLE TANK_RE…" at bounding box center [328, 32] width 619 height 24
click at [140, 32] on p "S2-26 JOYSPUN ( S2 SUMMER 26 FYE 27)" at bounding box center [164, 32] width 126 height 9
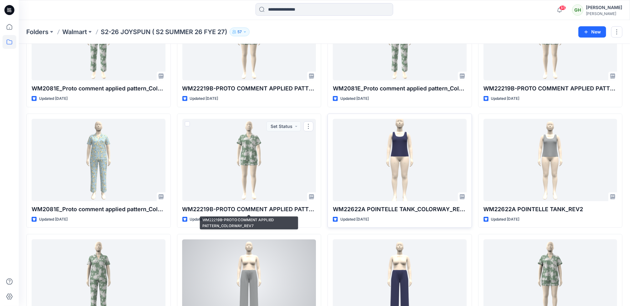
scroll to position [94, 0]
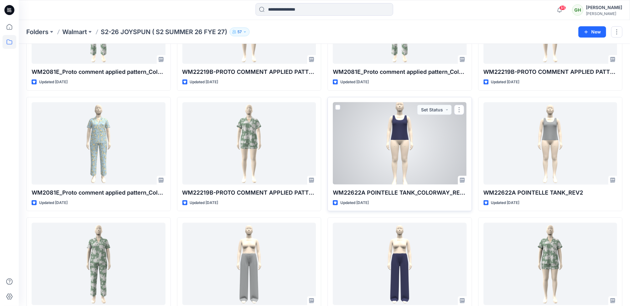
click at [421, 167] on div at bounding box center [400, 143] width 134 height 82
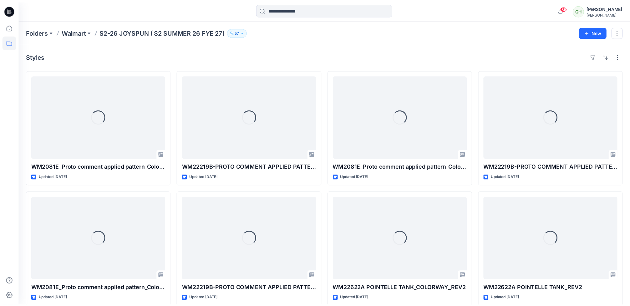
scroll to position [94, 0]
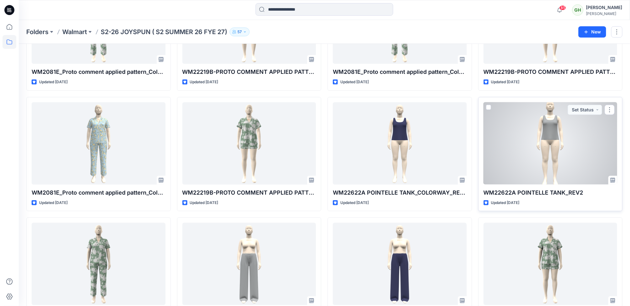
click at [540, 168] on div at bounding box center [551, 143] width 134 height 82
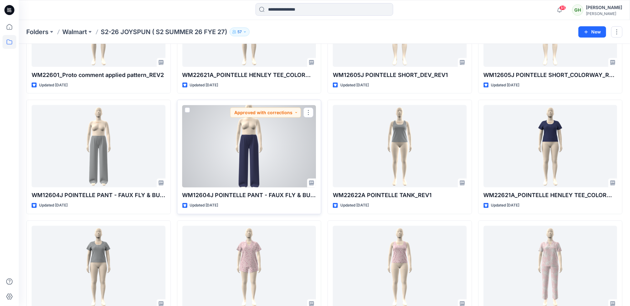
scroll to position [469, 0]
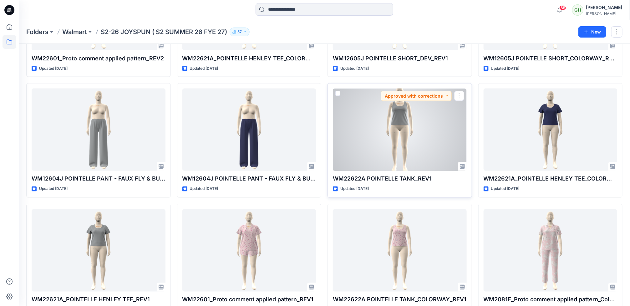
click at [380, 152] on div at bounding box center [400, 130] width 134 height 82
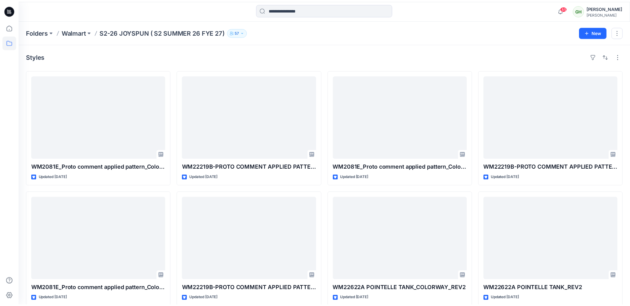
scroll to position [469, 0]
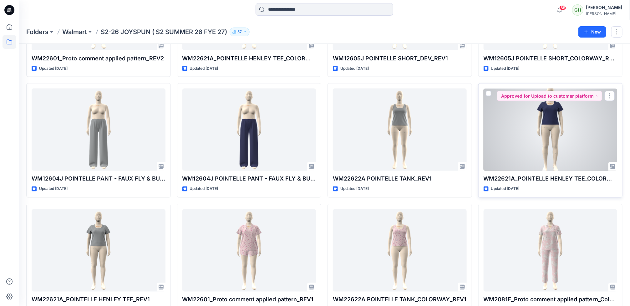
click at [515, 164] on div at bounding box center [551, 130] width 134 height 82
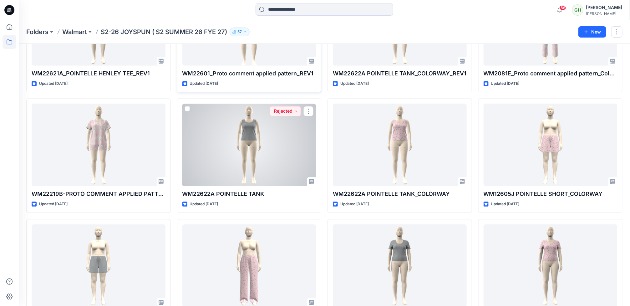
scroll to position [700, 0]
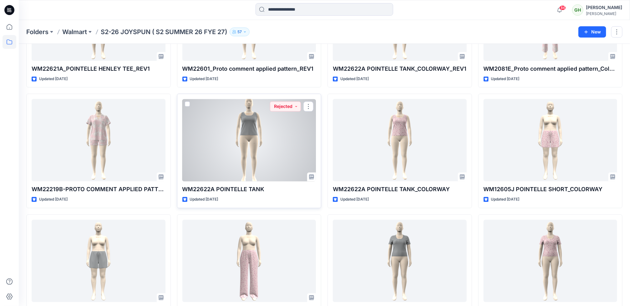
click at [240, 177] on div at bounding box center [249, 140] width 134 height 82
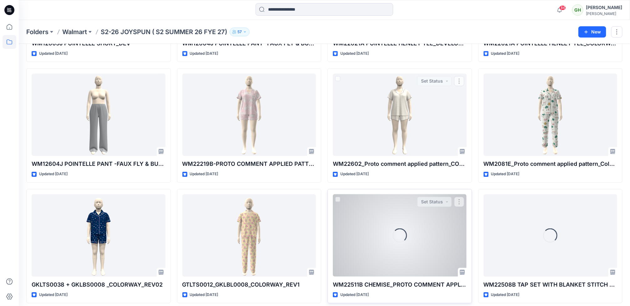
scroll to position [969, 0]
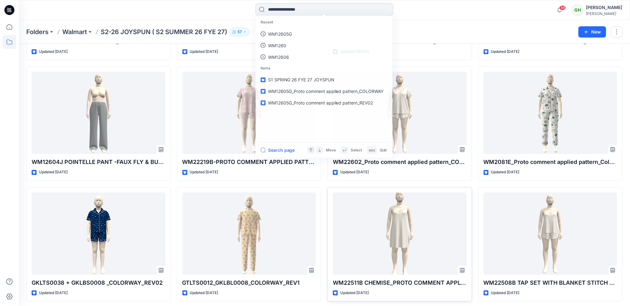
click at [284, 8] on input at bounding box center [325, 9] width 138 height 13
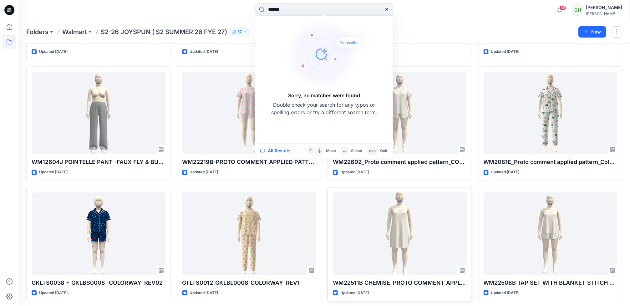
click at [278, 7] on input "*******" at bounding box center [325, 9] width 138 height 13
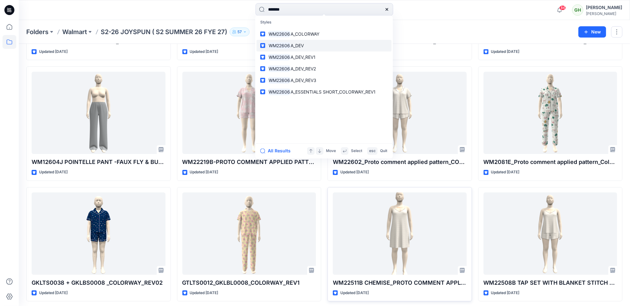
type input "*******"
click at [299, 43] on span "A_DEV" at bounding box center [297, 45] width 13 height 5
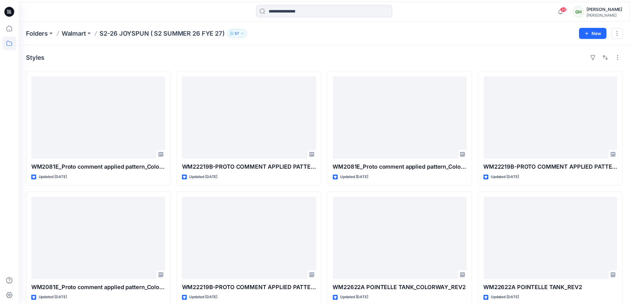
scroll to position [969, 0]
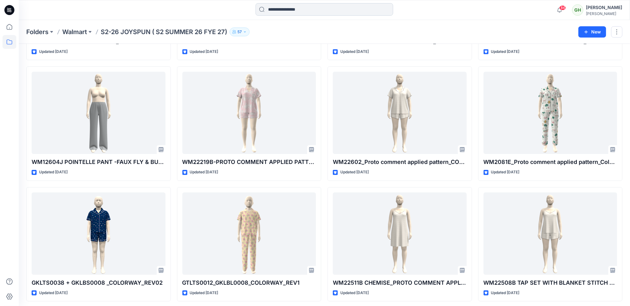
click at [273, 12] on input at bounding box center [325, 9] width 138 height 13
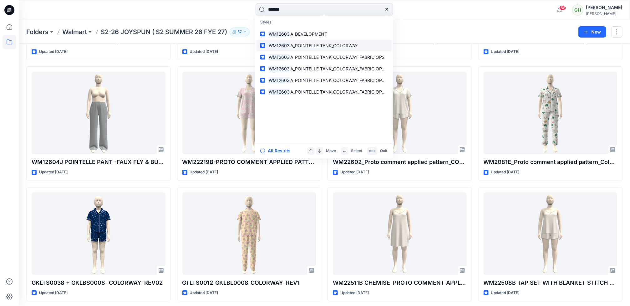
type input "*******"
click at [297, 48] on p "WM12603 A_POINTELLE TANK_COLORWAY" at bounding box center [313, 45] width 90 height 7
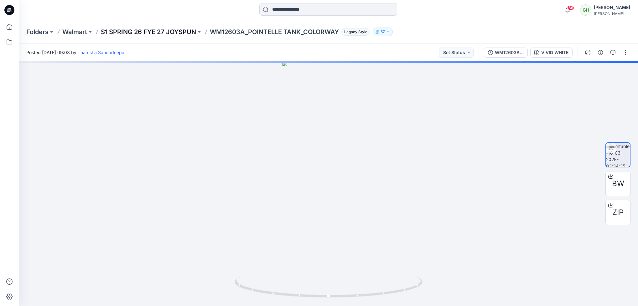
click at [139, 33] on p "S1 SPRING 26 FYE 27 JOYSPUN" at bounding box center [148, 32] width 95 height 9
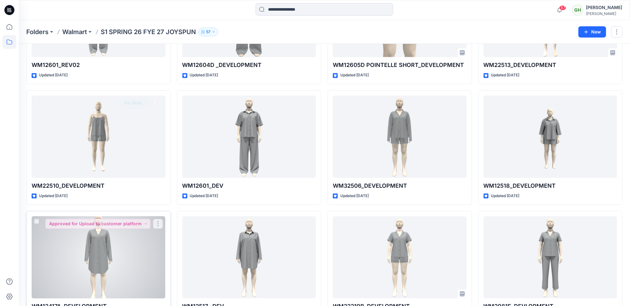
scroll to position [5497, 0]
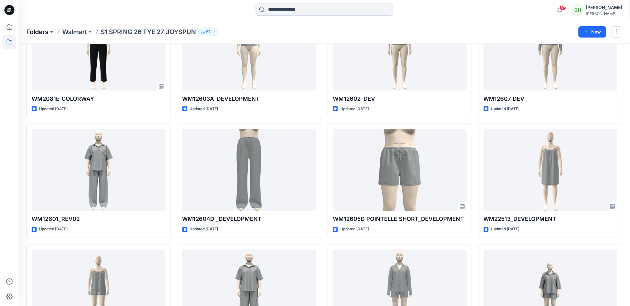
click at [32, 31] on p "Folders" at bounding box center [37, 32] width 22 height 9
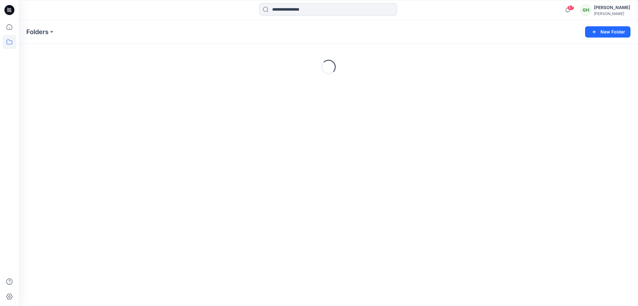
click at [6, 8] on icon at bounding box center [9, 10] width 10 height 10
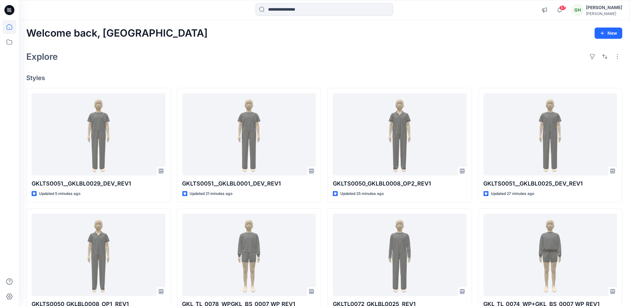
click at [186, 55] on div "Explore" at bounding box center [324, 56] width 597 height 15
